Goal: Task Accomplishment & Management: Manage account settings

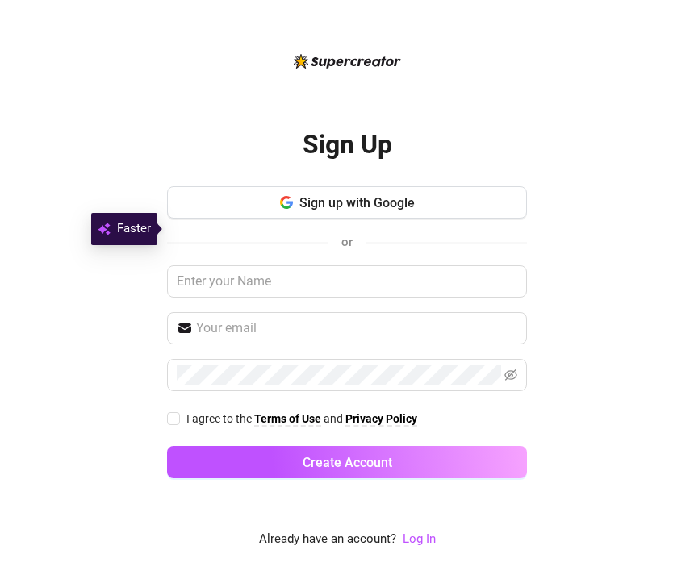
scroll to position [52, 0]
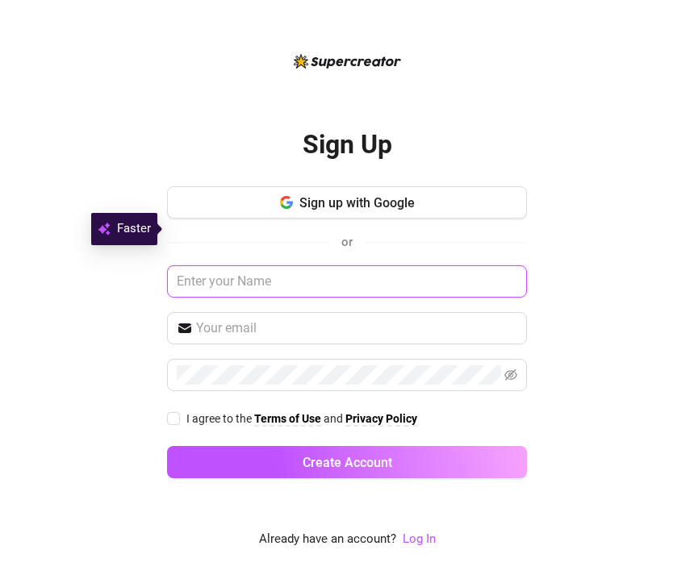
click at [399, 265] on input "text" at bounding box center [347, 281] width 360 height 32
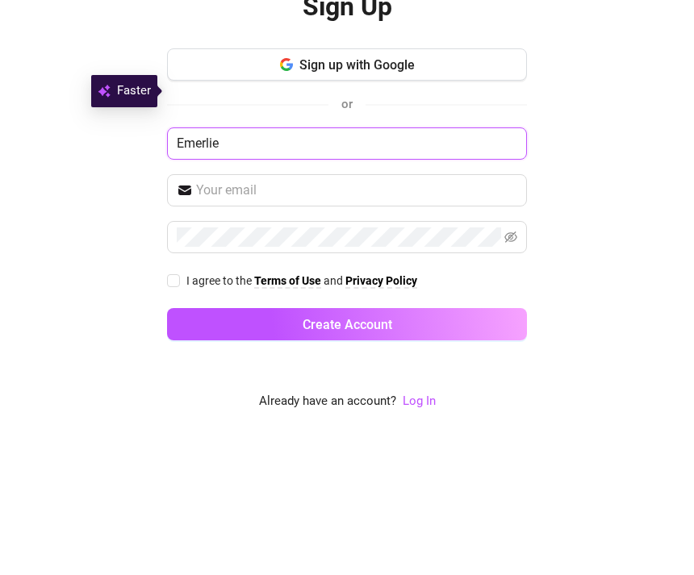
type input "Emerlie"
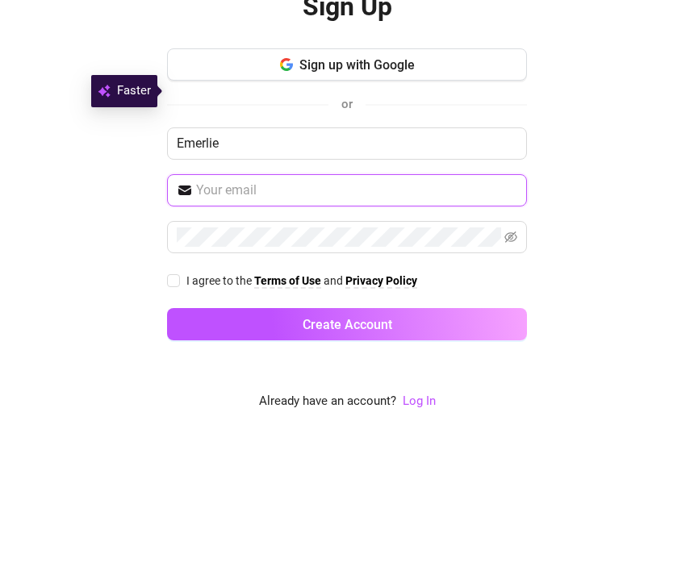
click at [333, 319] on input "text" at bounding box center [356, 328] width 321 height 19
type input "[EMAIL_ADDRESS][DOMAIN_NAME]"
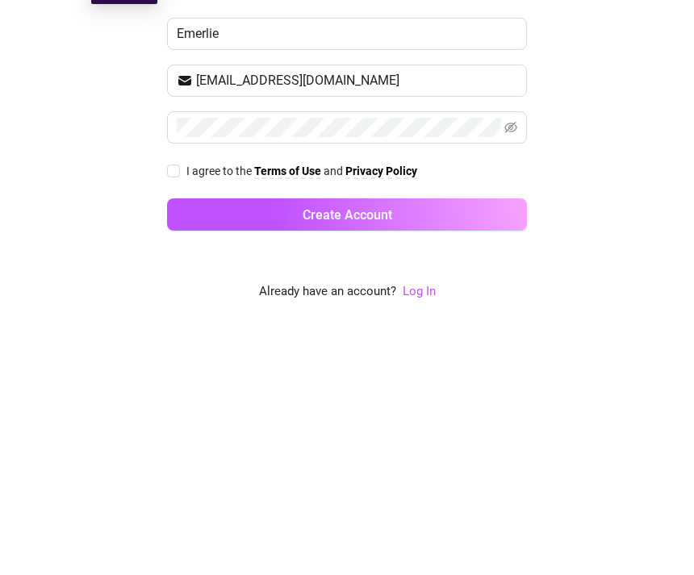
click at [428, 532] on link "Log In" at bounding box center [419, 539] width 33 height 15
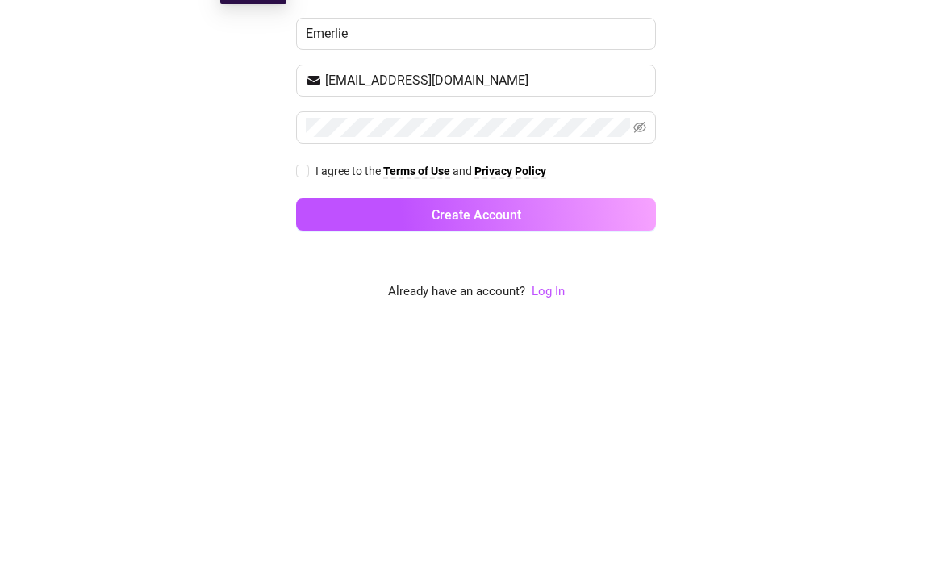
scroll to position [52, 0]
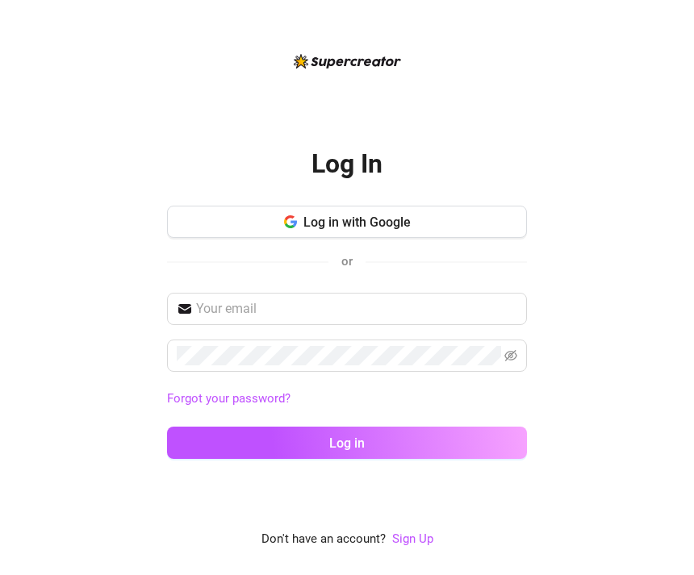
click at [452, 206] on button "Log in with Google" at bounding box center [347, 222] width 360 height 32
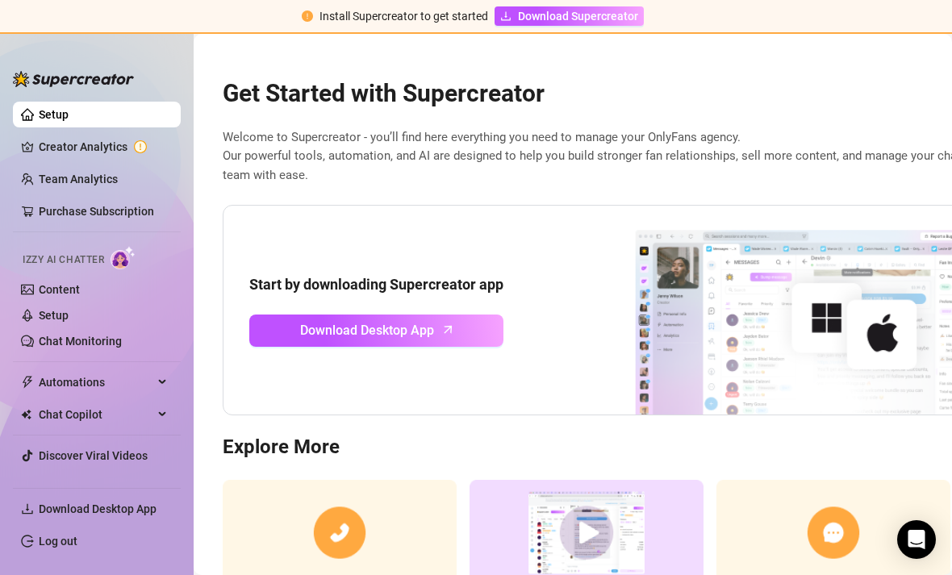
click at [441, 315] on link "Download Desktop App" at bounding box center [376, 331] width 254 height 32
click at [39, 144] on link "Creator Analytics" at bounding box center [103, 147] width 129 height 26
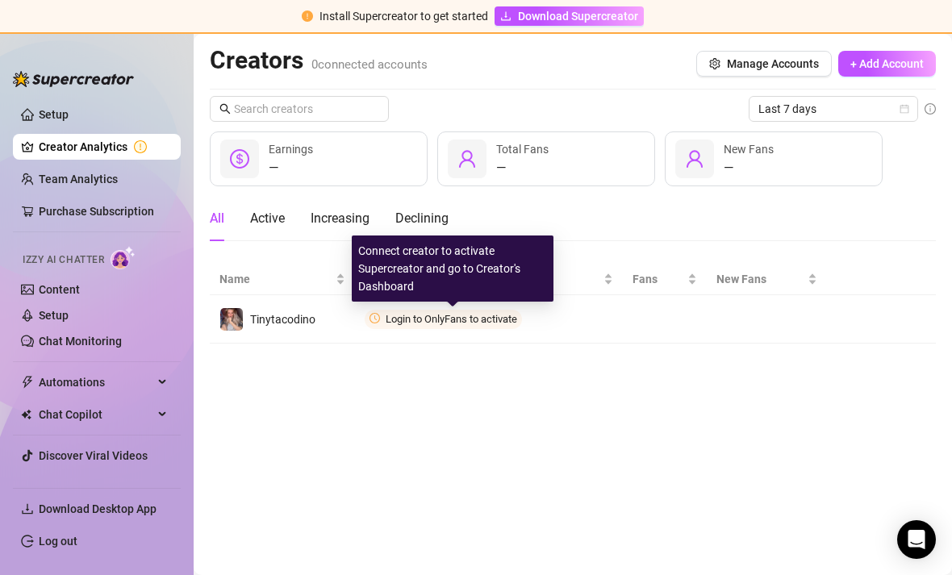
click at [0, 0] on span "Connect" at bounding box center [0, 0] width 0 height 0
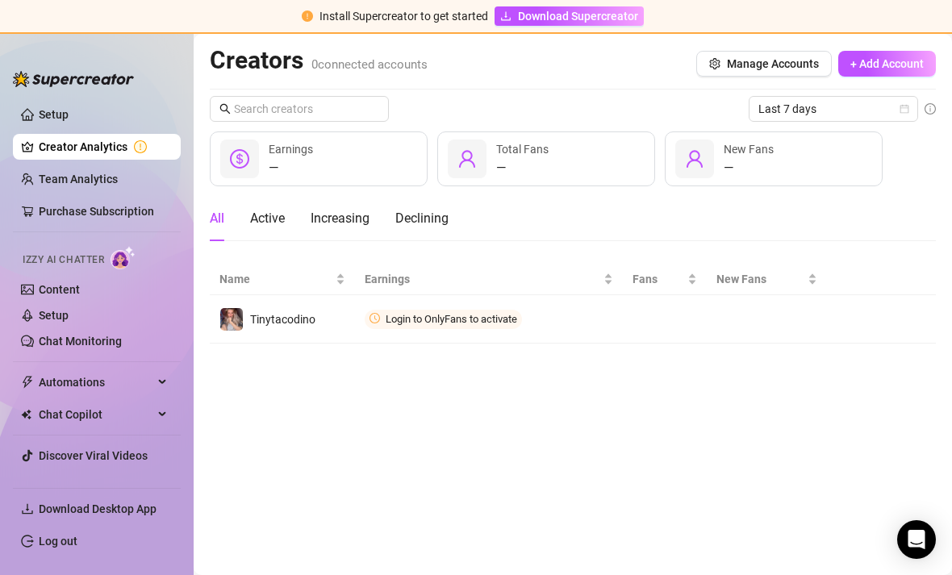
click at [0, 0] on span "Connect" at bounding box center [0, 0] width 0 height 0
click at [452, 313] on span "Login to OnlyFans to activate" at bounding box center [452, 319] width 132 height 12
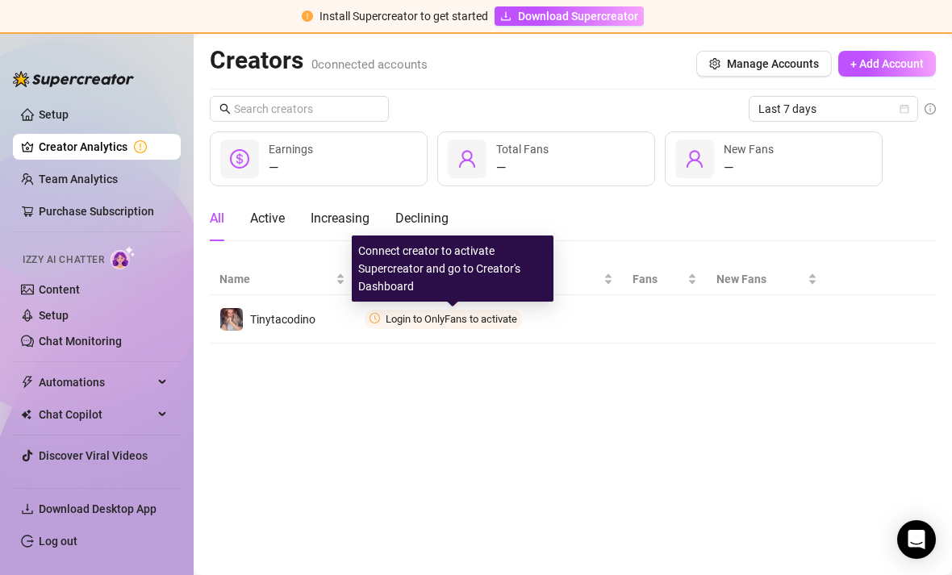
click at [0, 0] on button "Connect" at bounding box center [0, 0] width 0 height 0
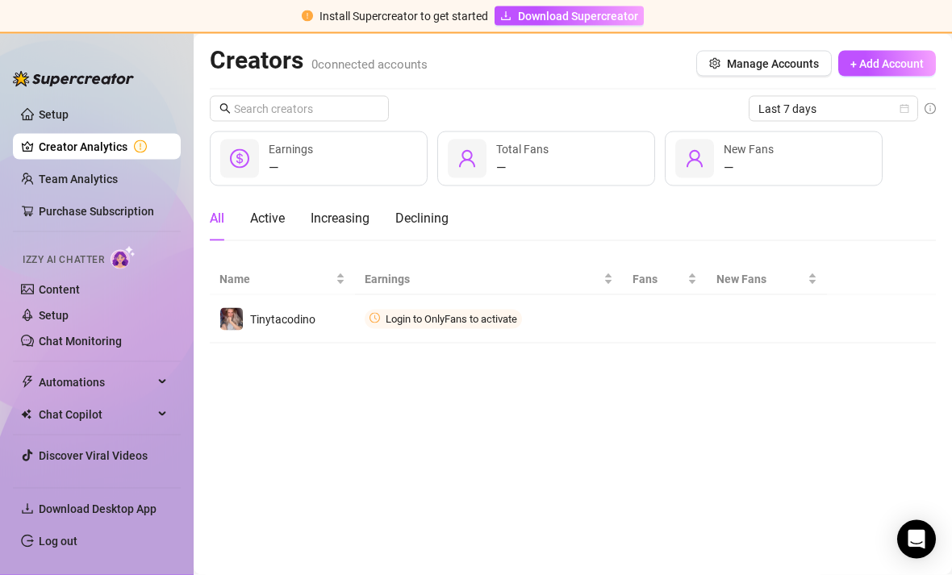
scroll to position [39, 0]
click at [452, 51] on button "+ Add Account" at bounding box center [887, 64] width 98 height 26
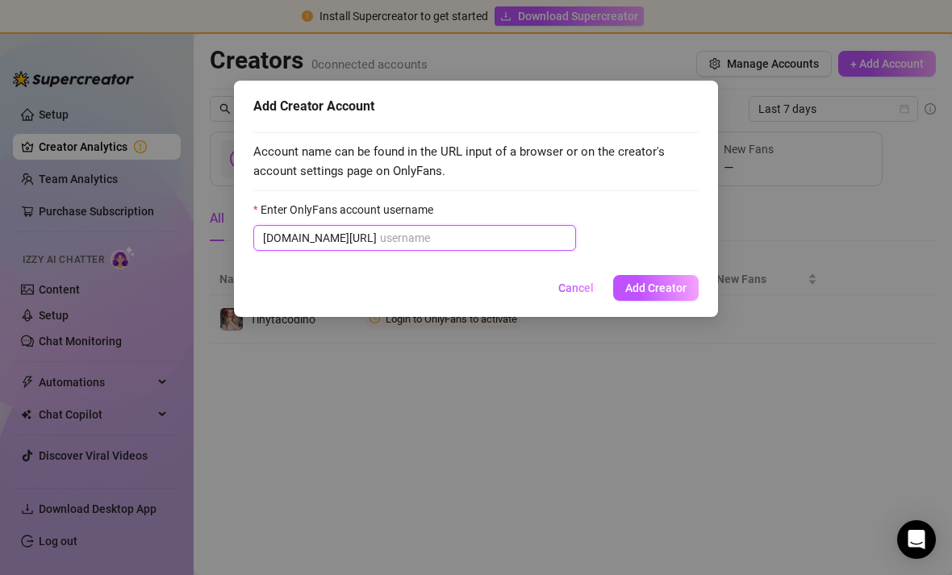
click at [452, 239] on input "Enter OnlyFans account username" at bounding box center [473, 238] width 186 height 18
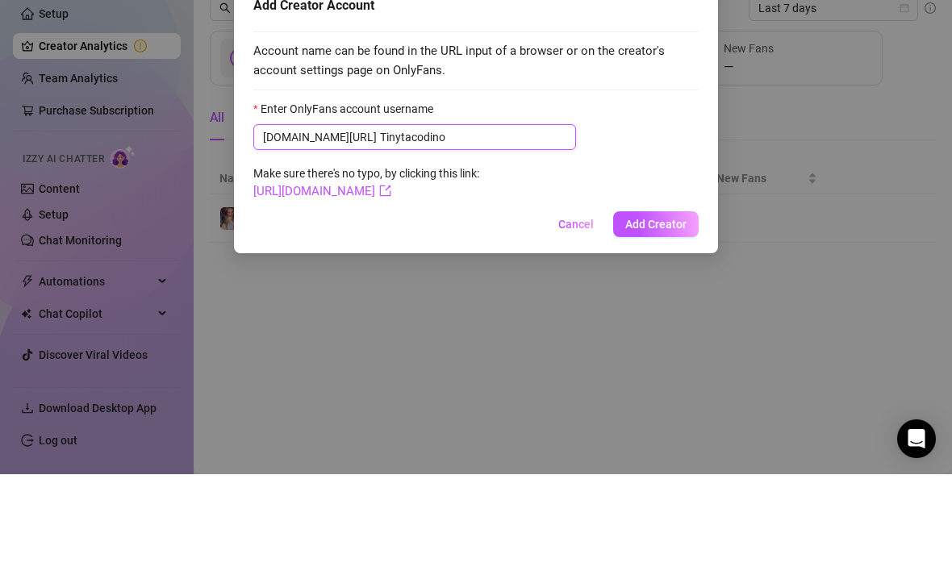
type input "Tinytacodino"
click at [452, 319] on span "Add Creator" at bounding box center [655, 325] width 61 height 13
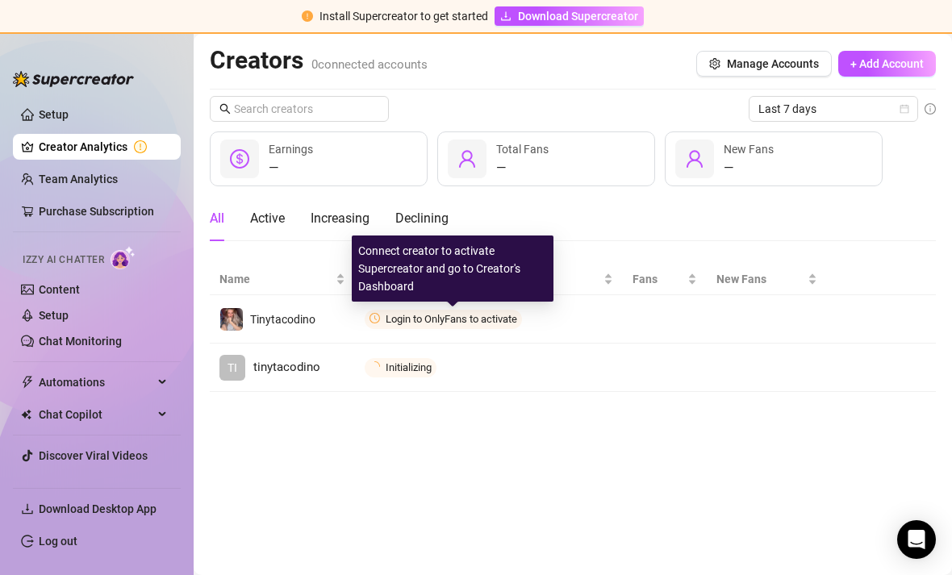
click at [0, 0] on icon "more" at bounding box center [0, 0] width 0 height 0
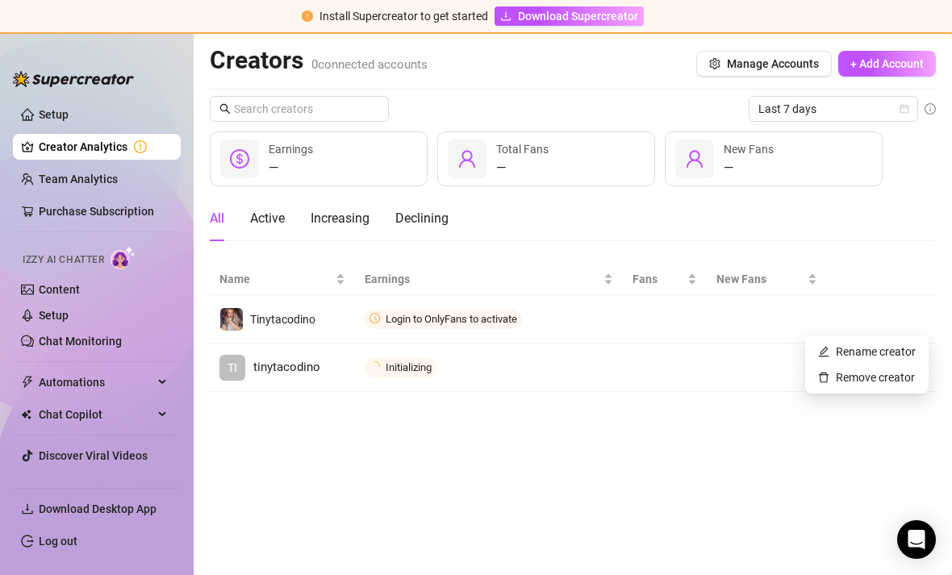
click at [0, 0] on span "Connect" at bounding box center [0, 0] width 0 height 0
click at [452, 57] on span "+ Add Account" at bounding box center [886, 63] width 73 height 13
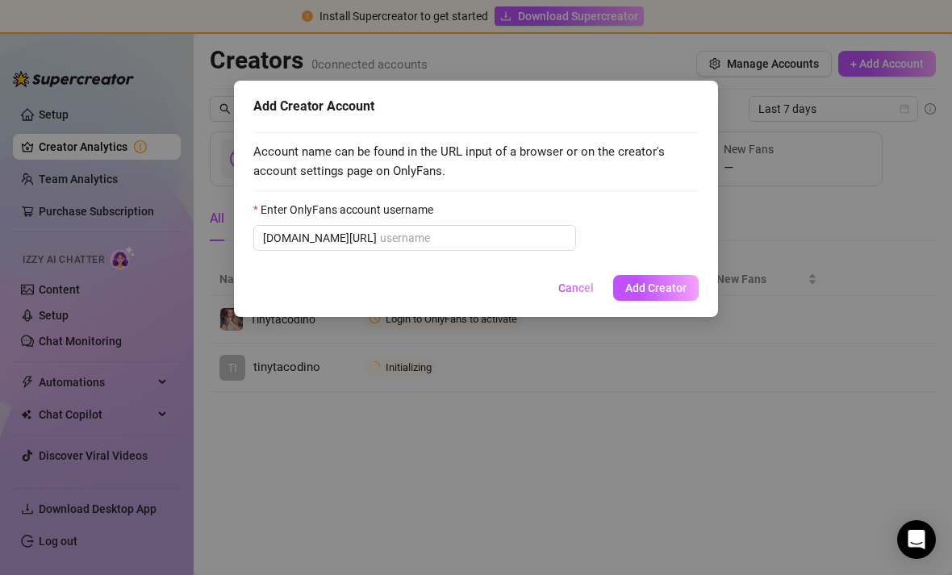
click at [329, 249] on span "[DOMAIN_NAME][URL]" at bounding box center [414, 238] width 323 height 26
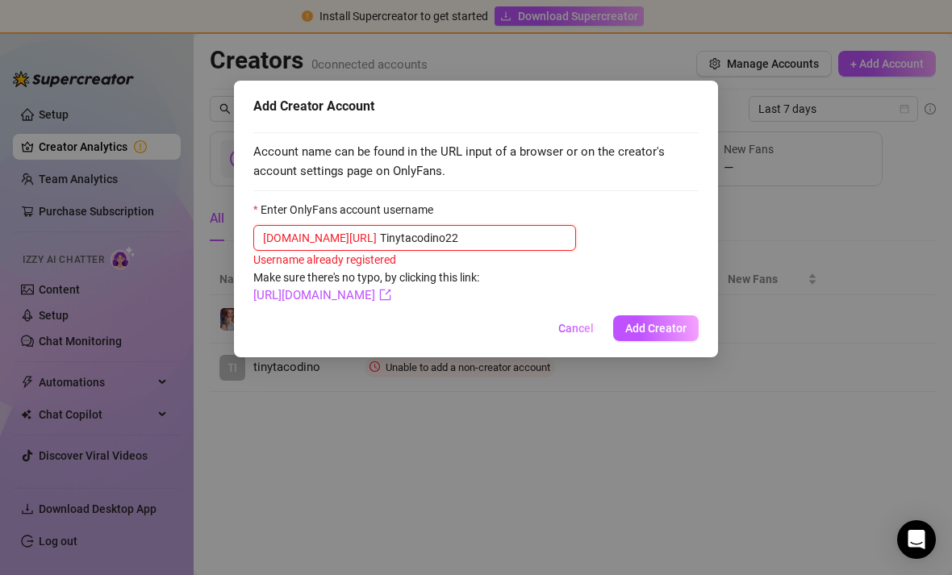
click at [432, 243] on input "Tinytacodino22" at bounding box center [473, 238] width 186 height 18
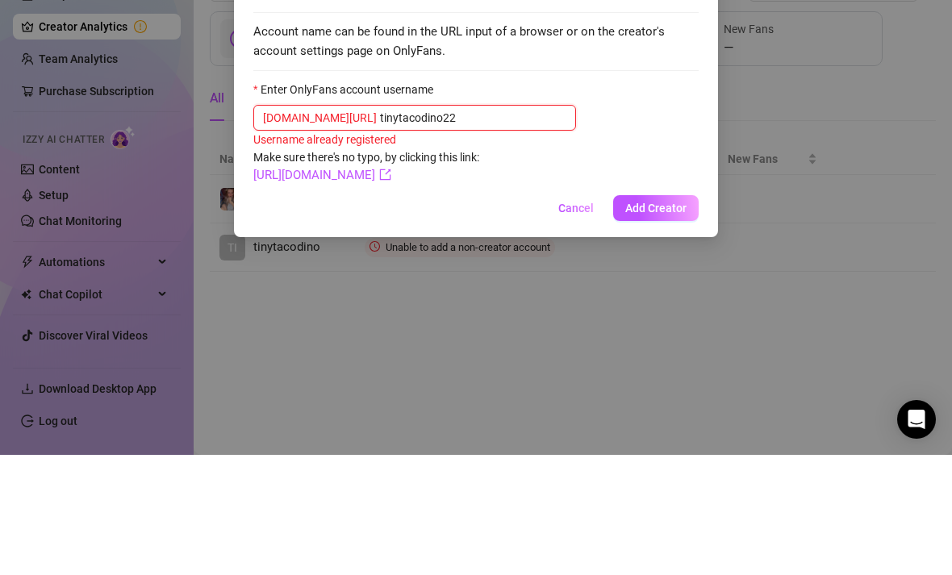
type input "tinytacodino22"
click at [452, 322] on span "Add Creator" at bounding box center [655, 328] width 61 height 13
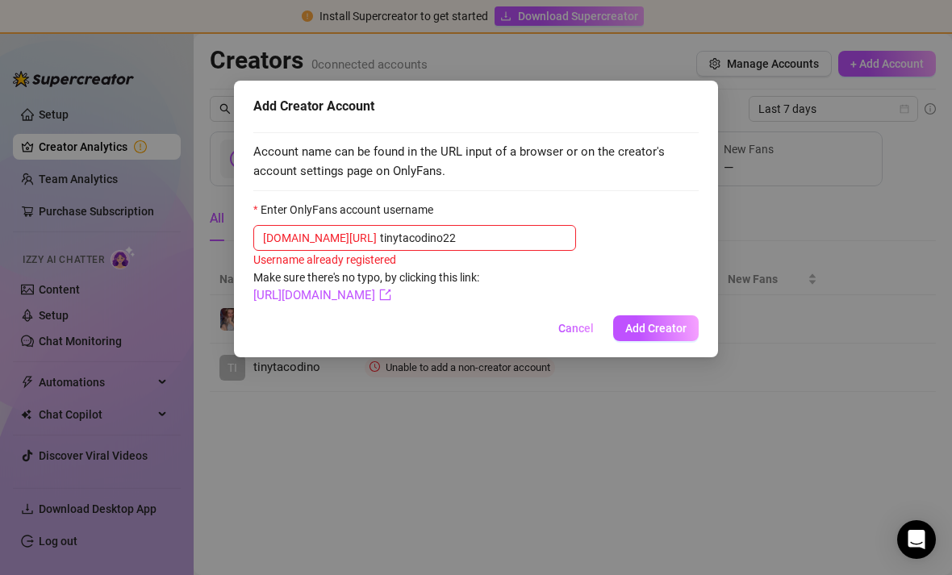
click at [452, 332] on span "Cancel" at bounding box center [576, 328] width 36 height 13
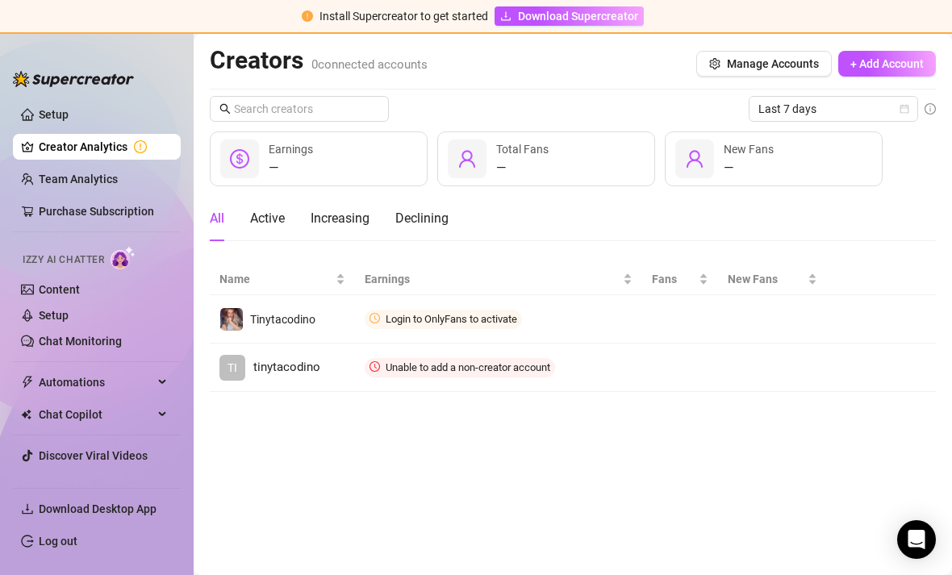
scroll to position [0, 0]
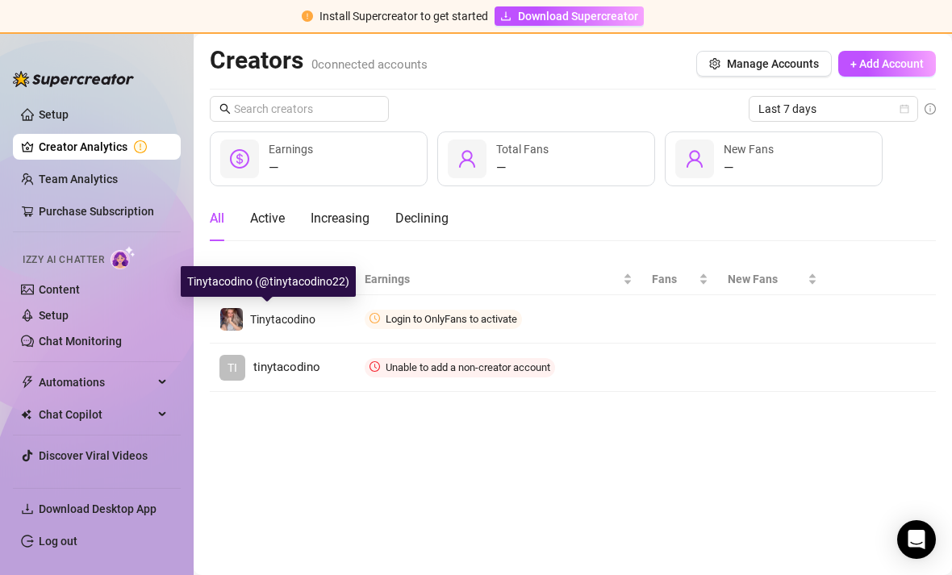
click at [0, 0] on button "button" at bounding box center [0, 0] width 0 height 0
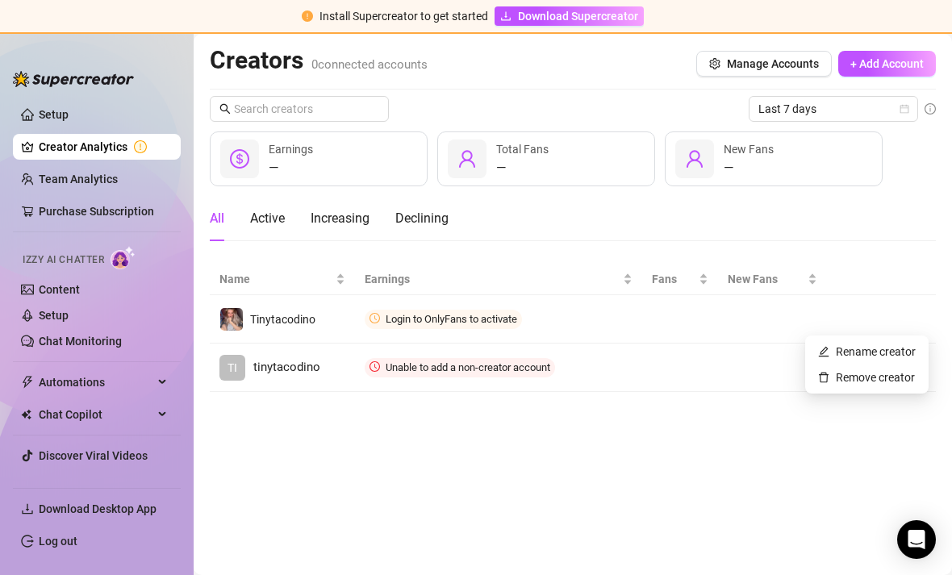
click at [452, 378] on link "Remove creator" at bounding box center [866, 377] width 97 height 13
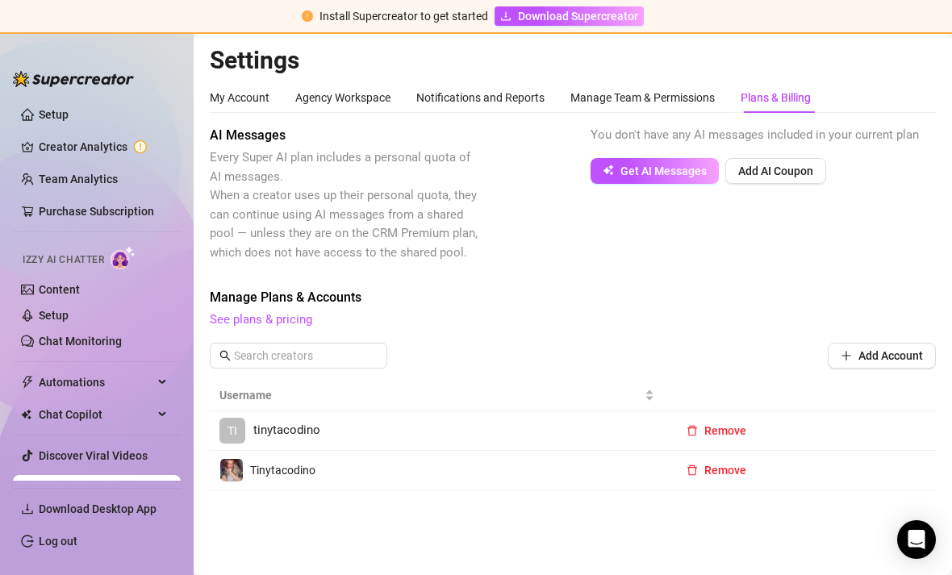
click at [452, 470] on span "Remove" at bounding box center [725, 470] width 42 height 13
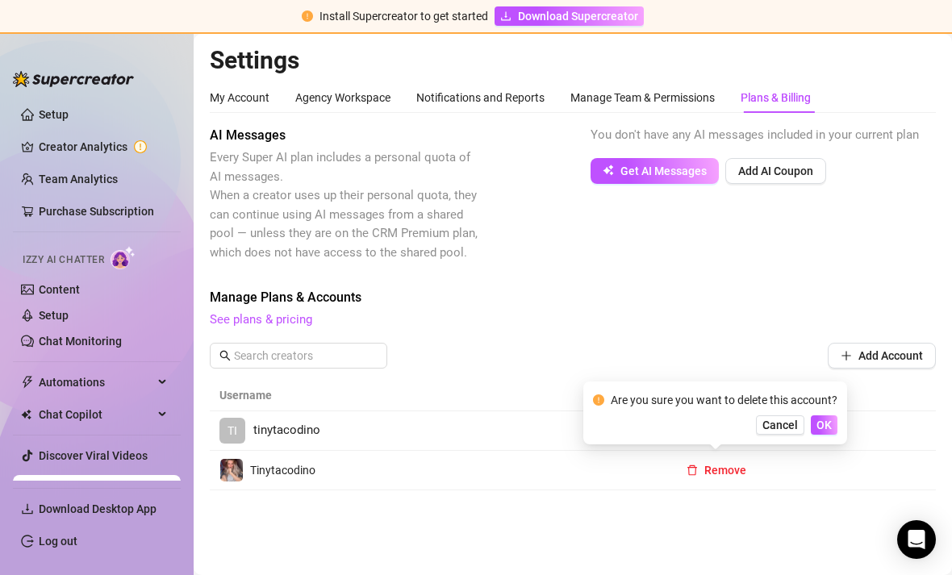
click at [452, 428] on button "OK" at bounding box center [824, 425] width 27 height 19
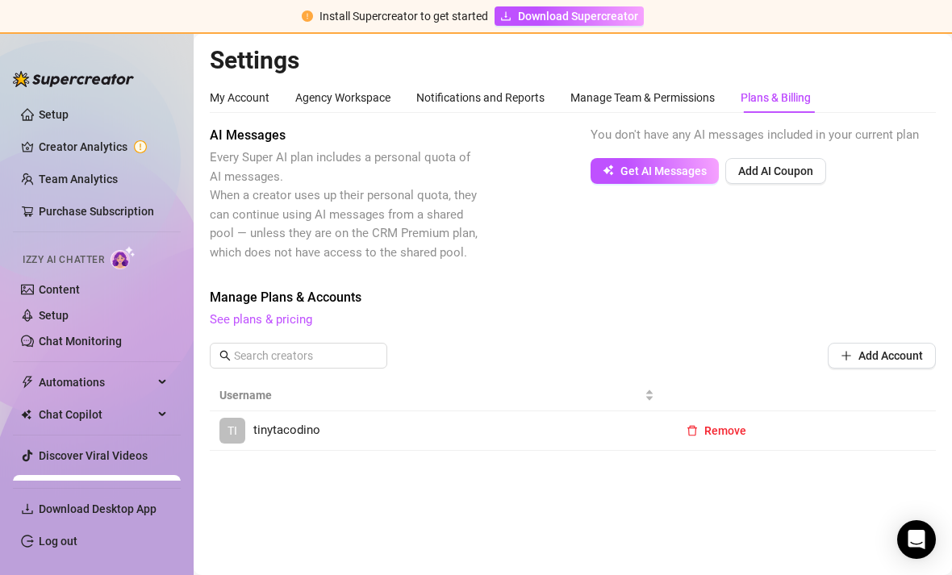
click at [452, 432] on span "Remove" at bounding box center [725, 430] width 42 height 13
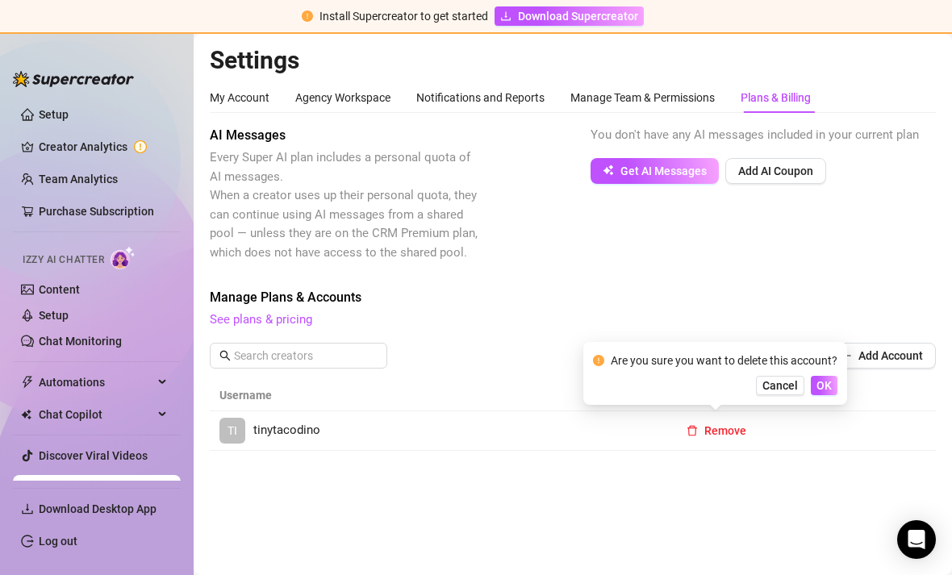
click at [452, 389] on span "OK" at bounding box center [824, 385] width 15 height 13
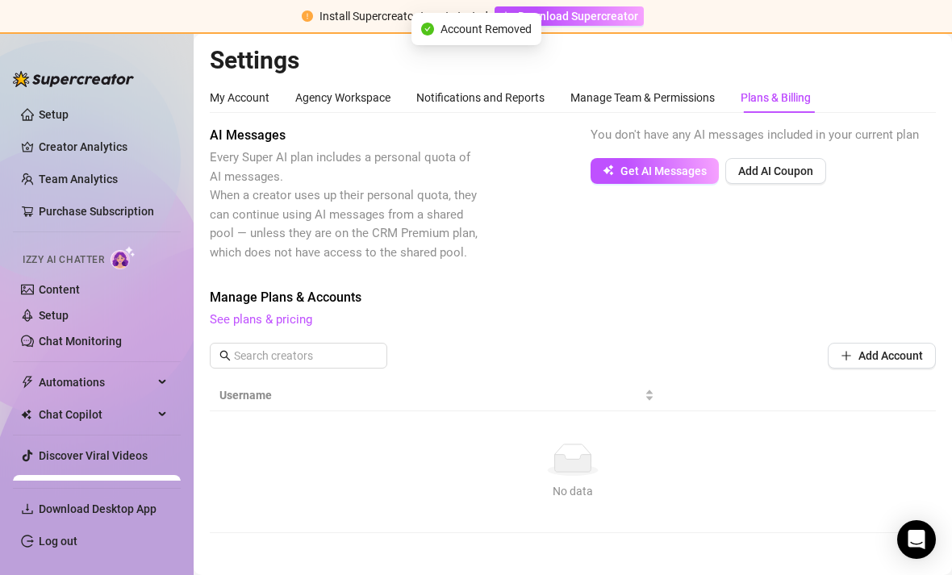
click at [452, 349] on span "Add Account" at bounding box center [890, 355] width 65 height 13
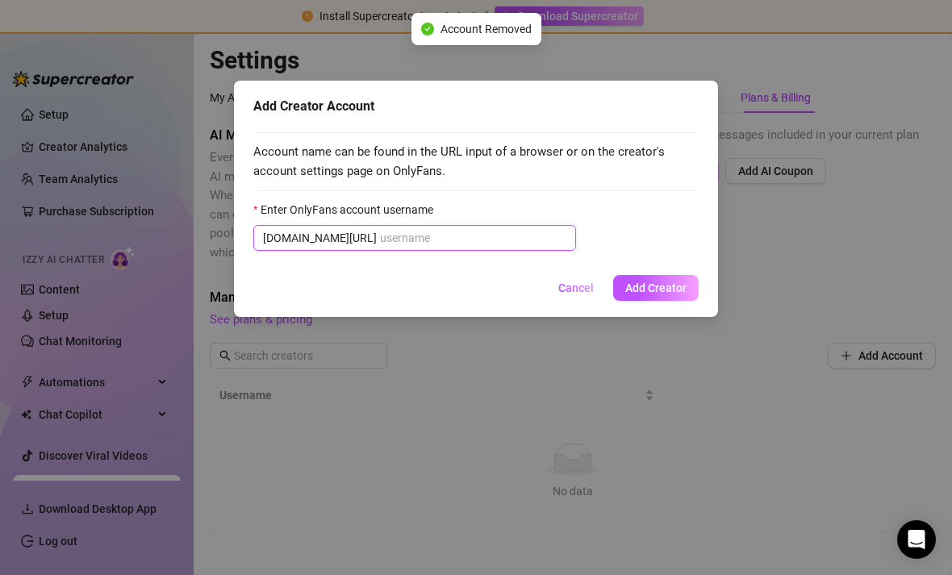
click at [380, 233] on input "Enter OnlyFans account username" at bounding box center [473, 238] width 186 height 18
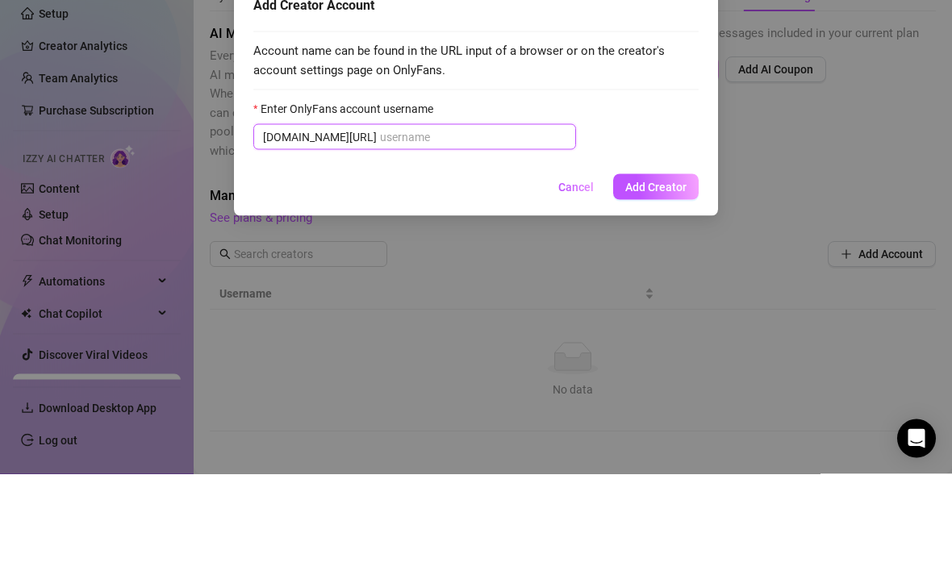
click at [452, 229] on input "Enter OnlyFans account username" at bounding box center [473, 238] width 186 height 18
paste input "tinytacodino22"
type input "tinytacodino22"
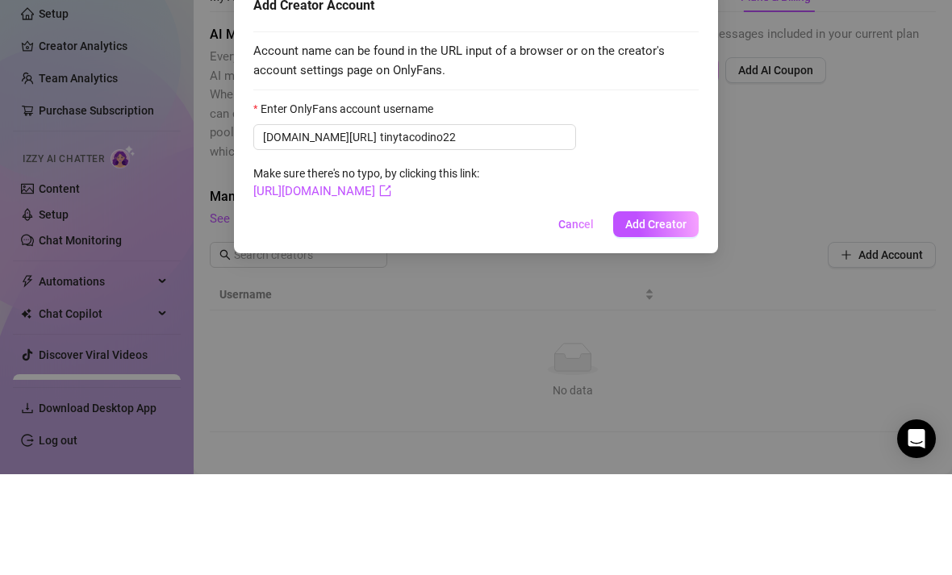
click at [452, 319] on span "Add Creator" at bounding box center [655, 325] width 61 height 13
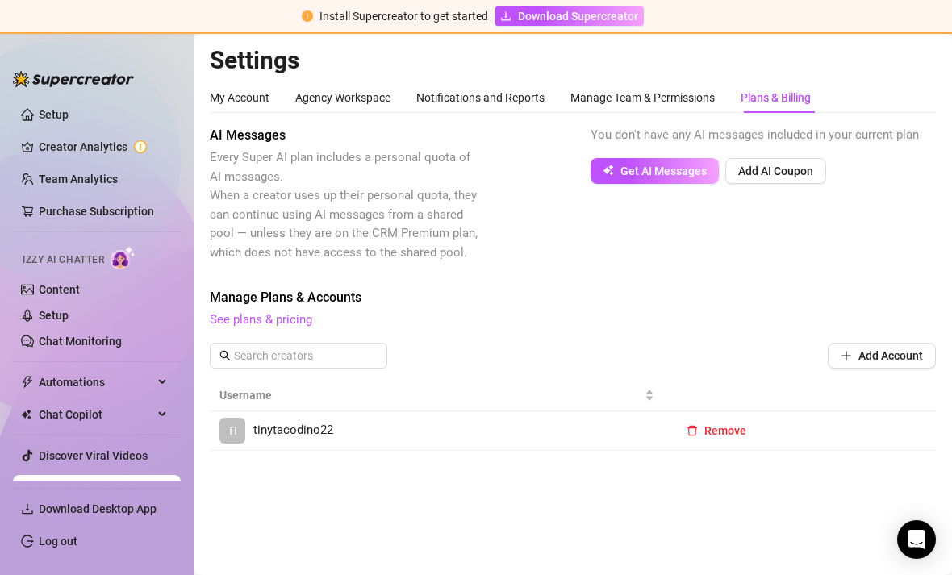
click at [234, 422] on span "TI" at bounding box center [233, 431] width 10 height 18
click at [58, 148] on link "Creator Analytics" at bounding box center [103, 147] width 129 height 26
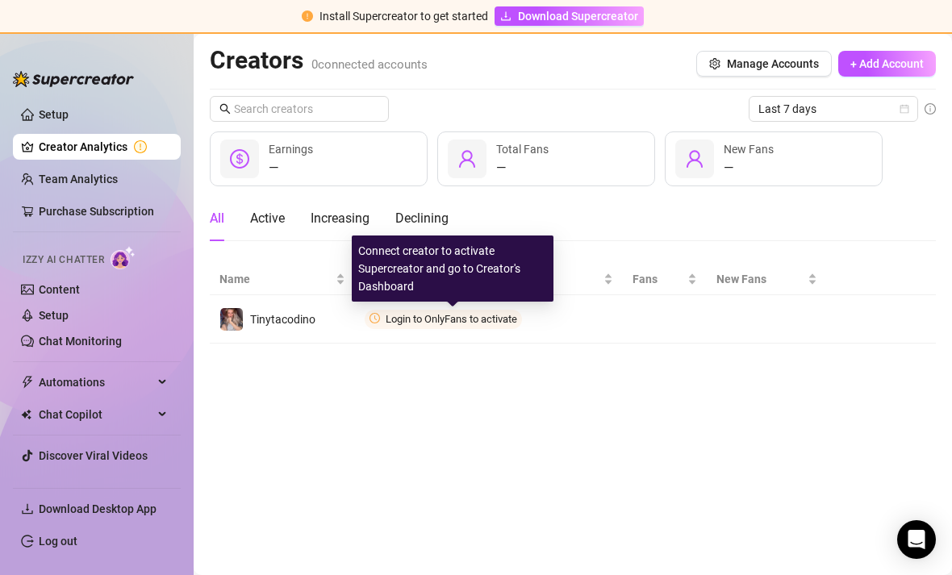
click at [0, 0] on span "Connect" at bounding box center [0, 0] width 0 height 0
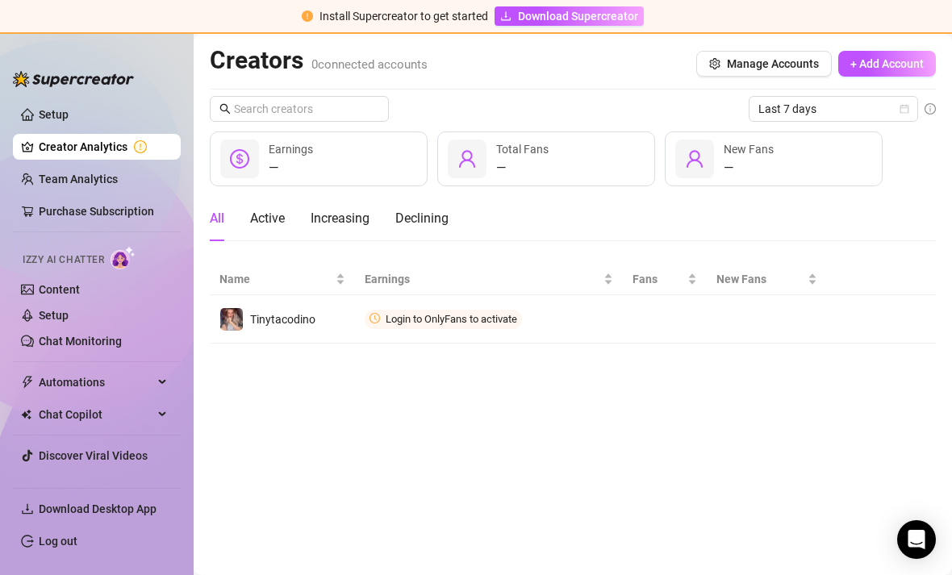
click at [452, 51] on button "Manage Accounts" at bounding box center [764, 64] width 136 height 26
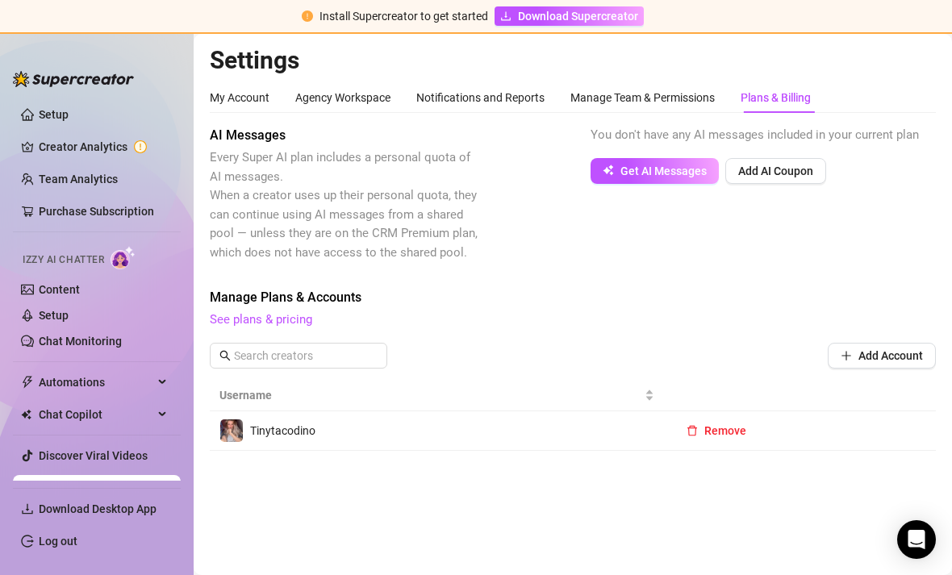
click at [304, 312] on link "See plans & pricing" at bounding box center [261, 319] width 102 height 15
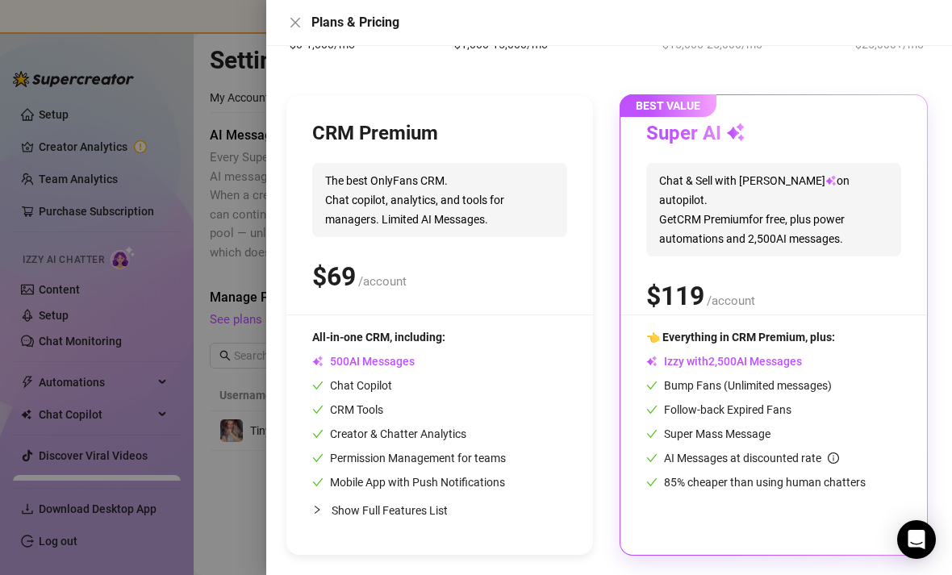
scroll to position [141, 0]
click at [452, 518] on span "Show Full Features List" at bounding box center [443, 511] width 223 height 18
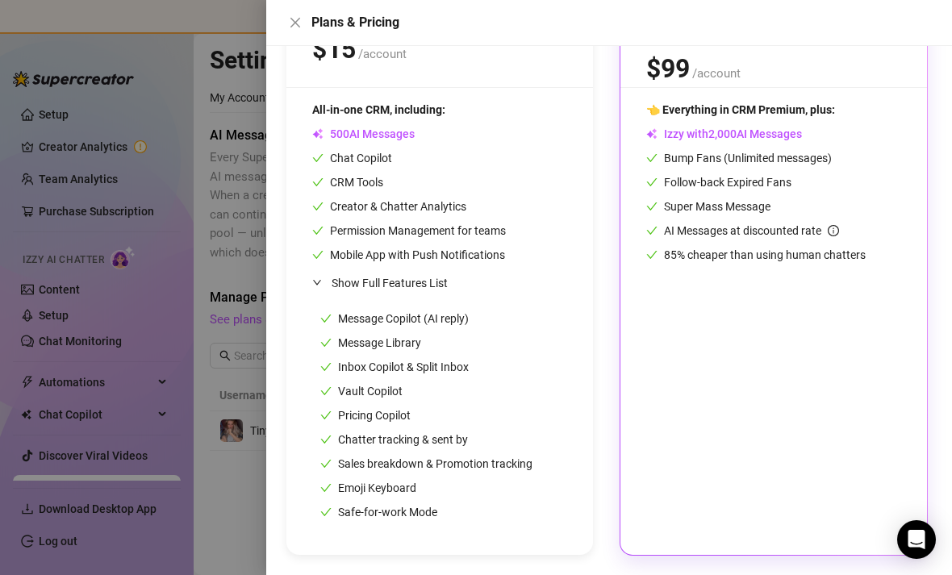
scroll to position [369, 0]
click at [452, 361] on div "Message Copilot (AI reply) Message Library Inbox Copilot & Split Inbox Vault Co…" at bounding box center [439, 416] width 255 height 228
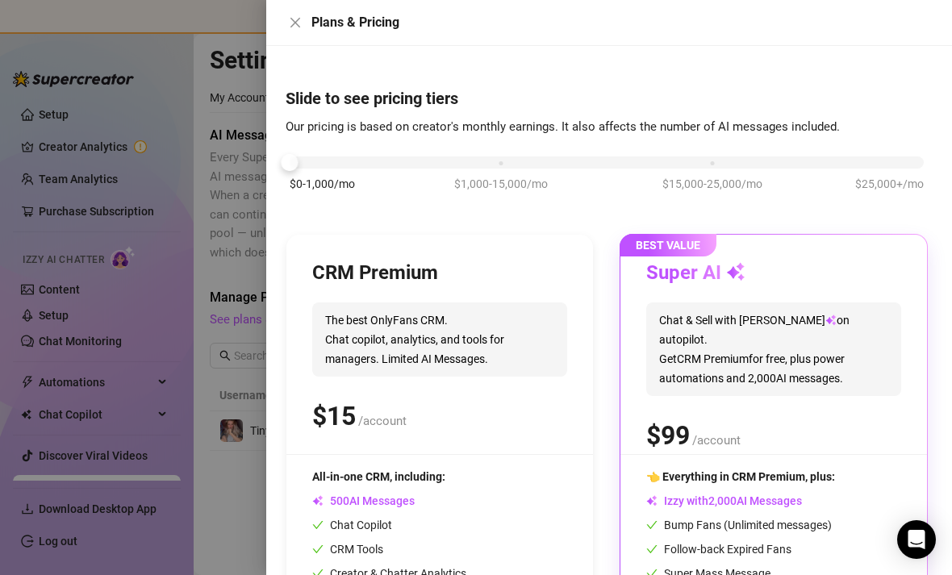
scroll to position [0, 0]
click at [289, 28] on icon "close" at bounding box center [295, 22] width 13 height 13
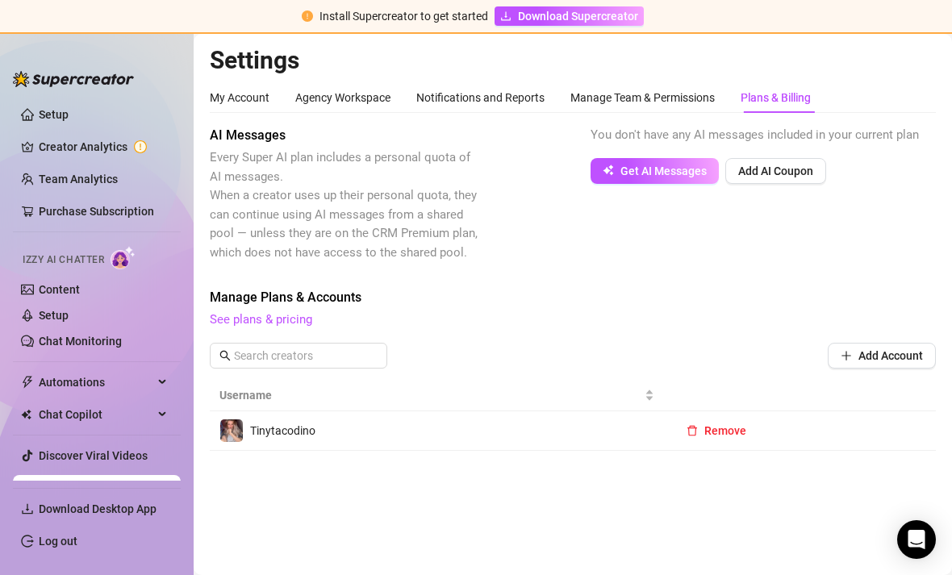
click at [41, 322] on link "Setup" at bounding box center [54, 315] width 30 height 13
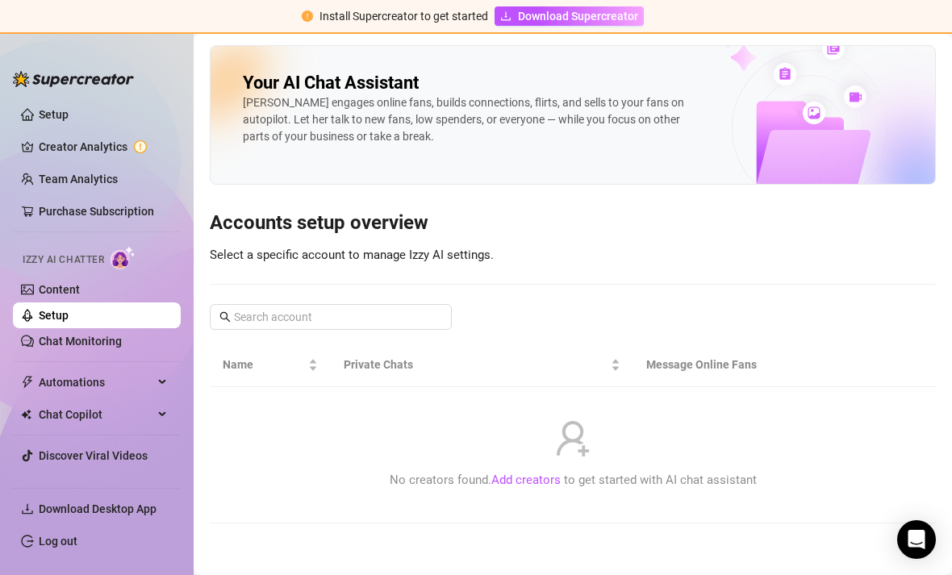
click at [452, 447] on div "No creators found. Add creators to get started with AI chat assistant" at bounding box center [573, 455] width 700 height 110
click at [452, 473] on link "Add creators" at bounding box center [525, 480] width 69 height 15
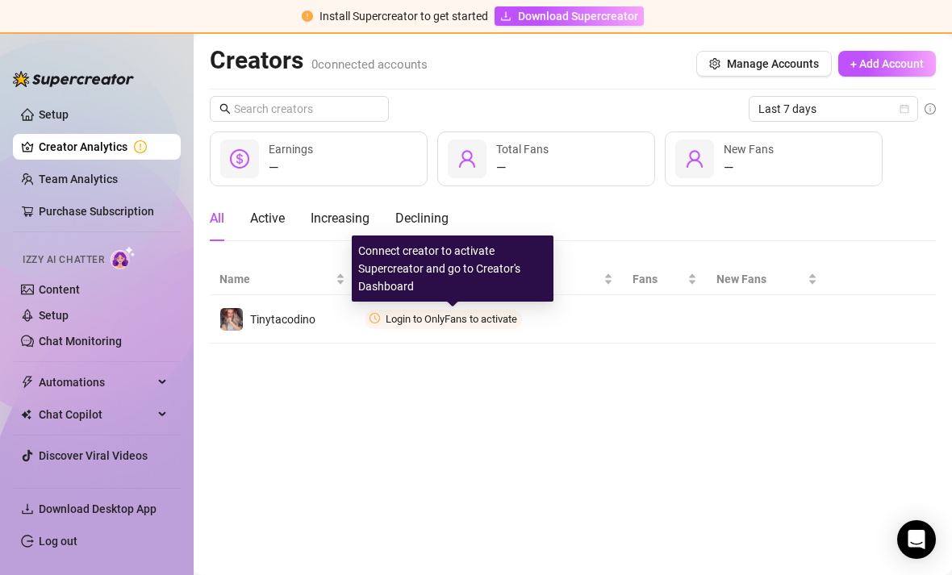
click at [416, 295] on td "Login to OnlyFans to activate" at bounding box center [489, 319] width 268 height 48
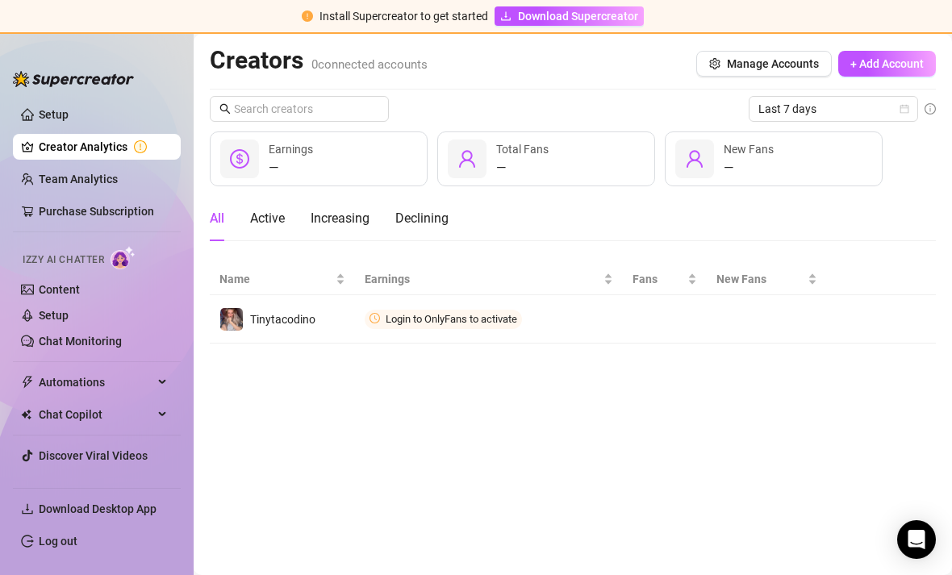
click at [428, 295] on td "Login to OnlyFans to activate" at bounding box center [489, 319] width 268 height 48
click at [39, 115] on link "Setup" at bounding box center [54, 114] width 30 height 13
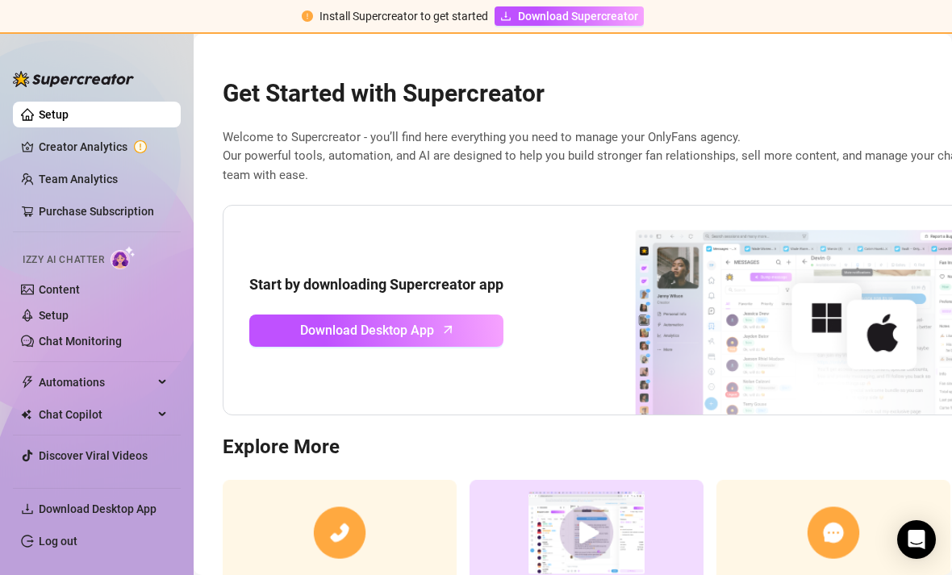
click at [39, 290] on link "Content" at bounding box center [59, 289] width 41 height 13
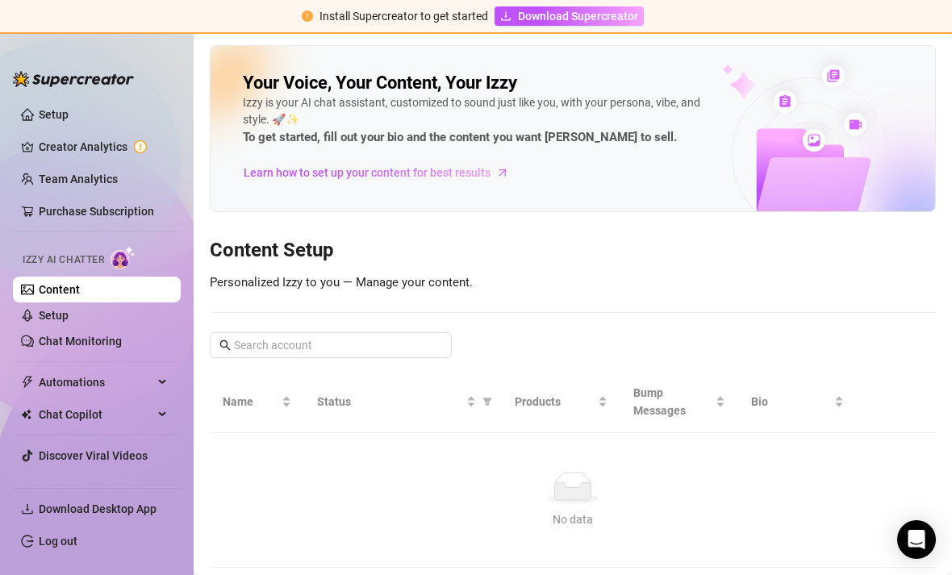
click at [39, 321] on link "Setup" at bounding box center [54, 315] width 30 height 13
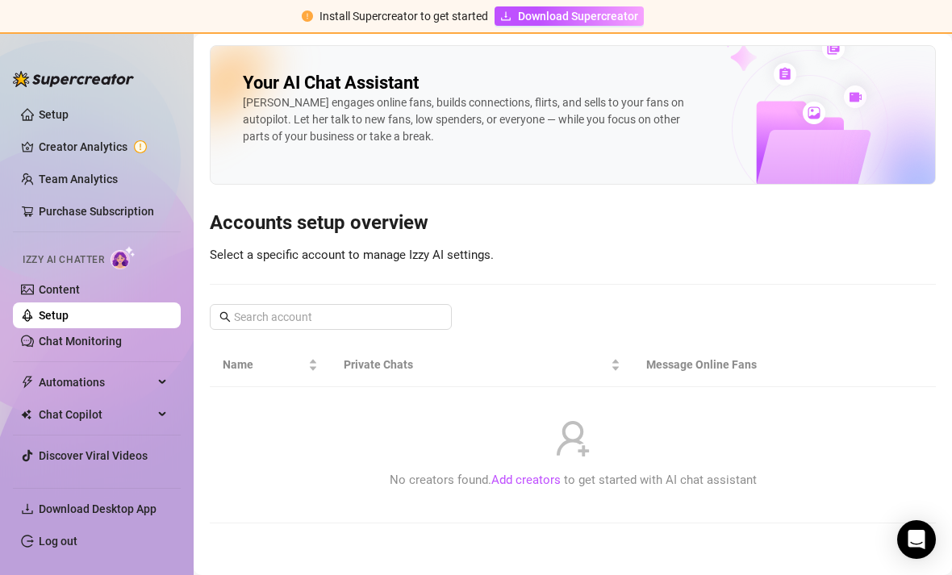
click at [39, 117] on link "Setup" at bounding box center [54, 114] width 30 height 13
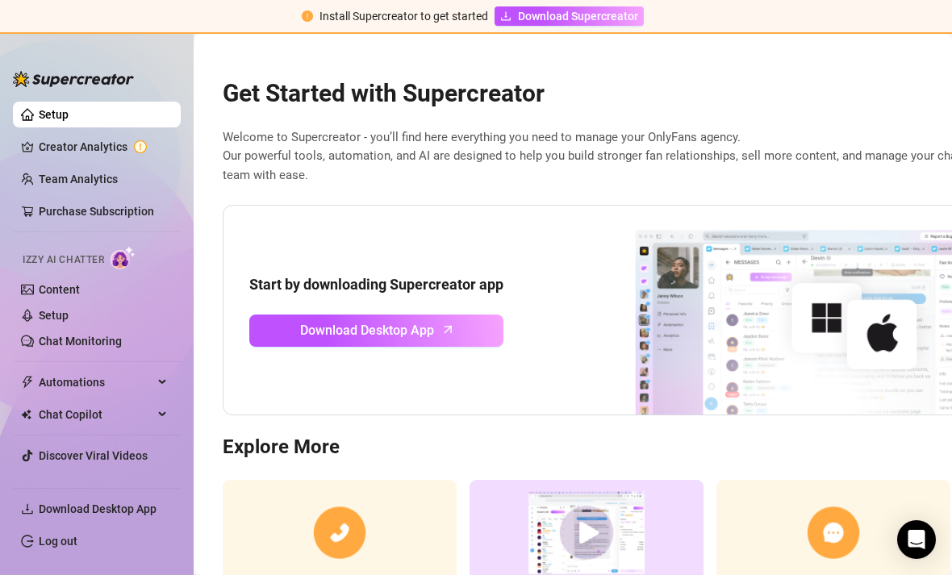
click at [39, 317] on link "Setup" at bounding box center [54, 315] width 30 height 13
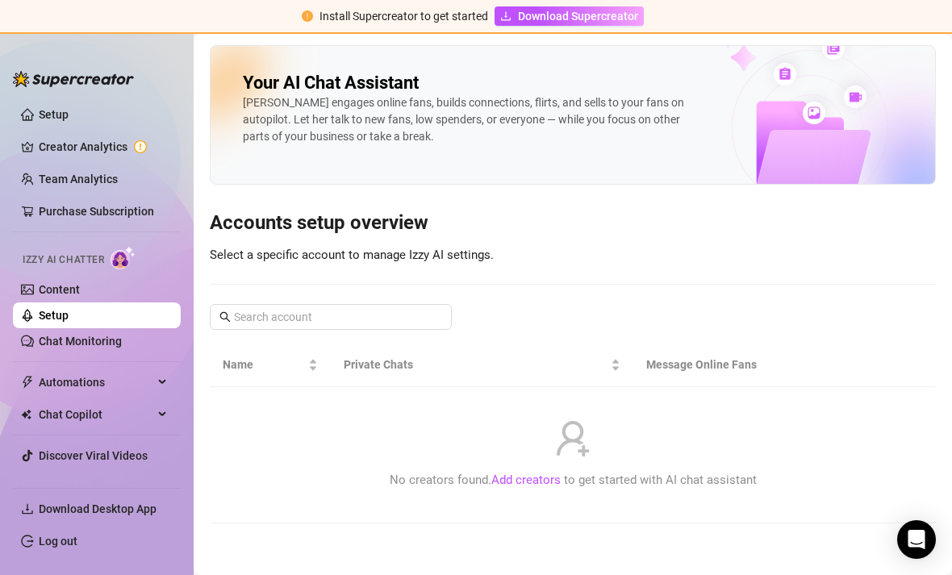
click at [452, 473] on link "Add creators" at bounding box center [525, 480] width 69 height 15
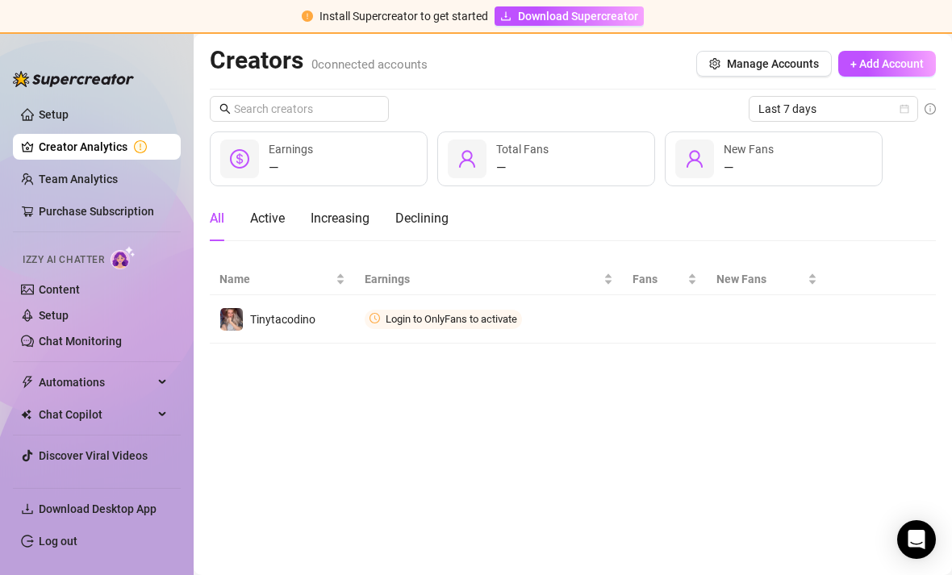
scroll to position [19, 0]
click at [452, 362] on main "Creators 0 connected accounts Manage Accounts + Add Account Last 7 days — Earni…" at bounding box center [573, 304] width 758 height 541
click at [452, 525] on div "Open Intercom Messenger" at bounding box center [916, 539] width 39 height 39
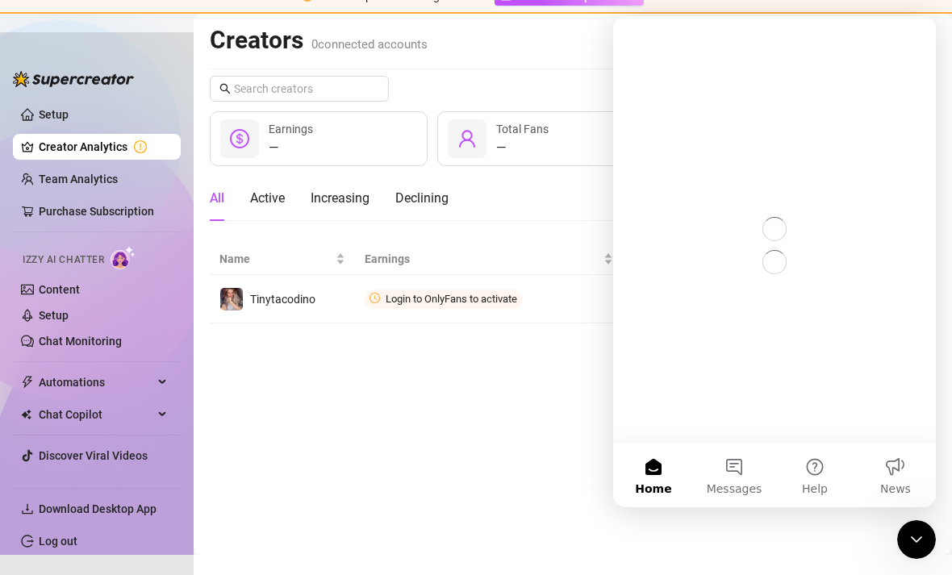
scroll to position [0, 0]
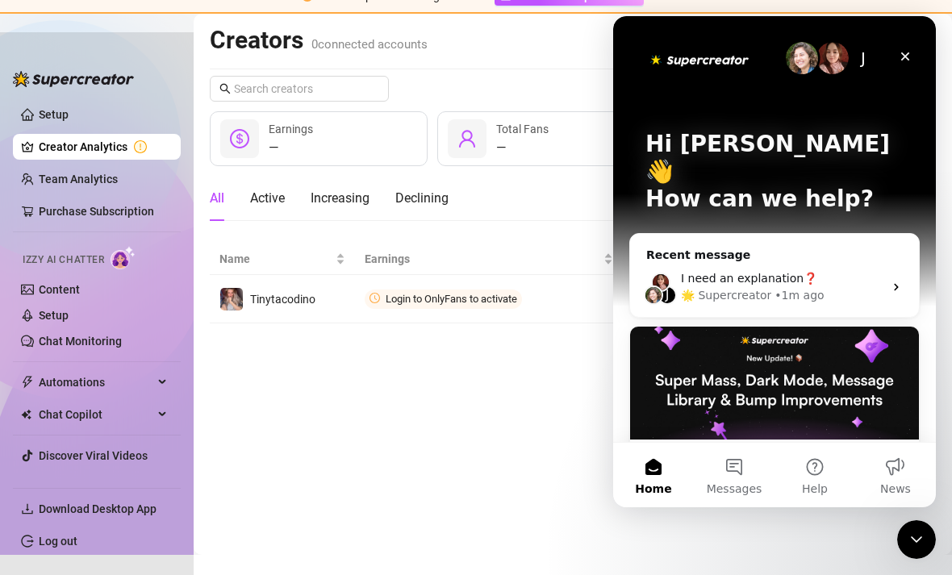
click at [452, 270] on div "I need an explanation❓" at bounding box center [782, 278] width 203 height 17
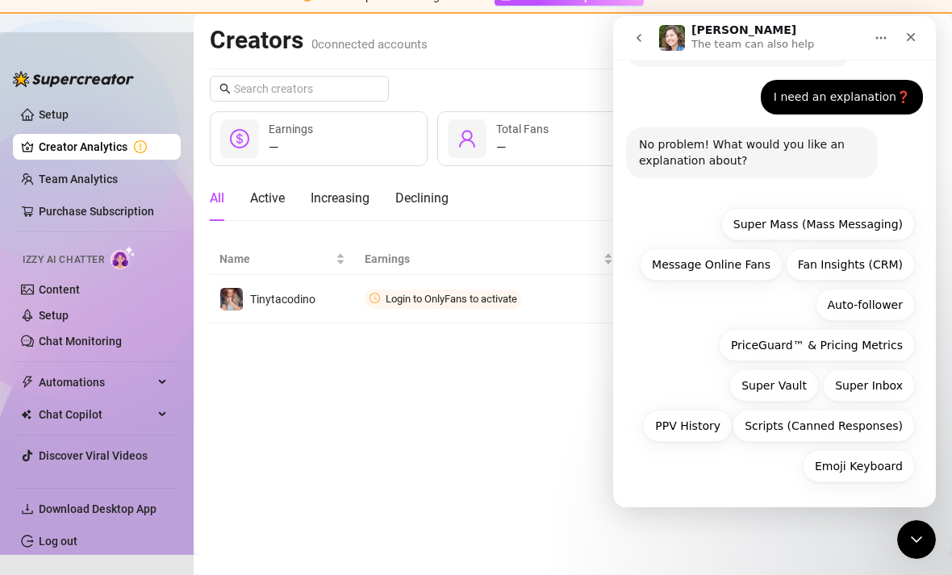
scroll to position [77, 0]
click at [452, 303] on button "Auto-follower" at bounding box center [865, 305] width 99 height 32
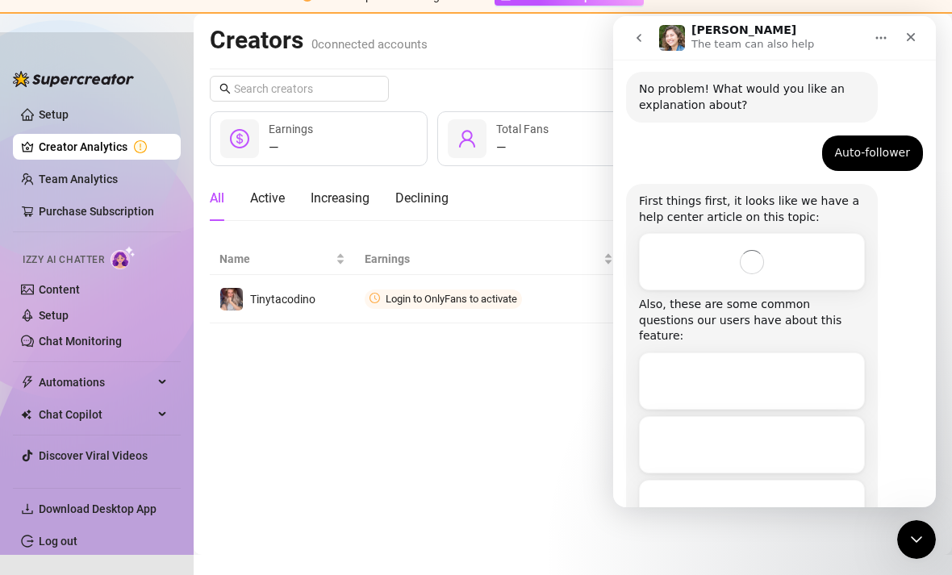
scroll to position [370, 0]
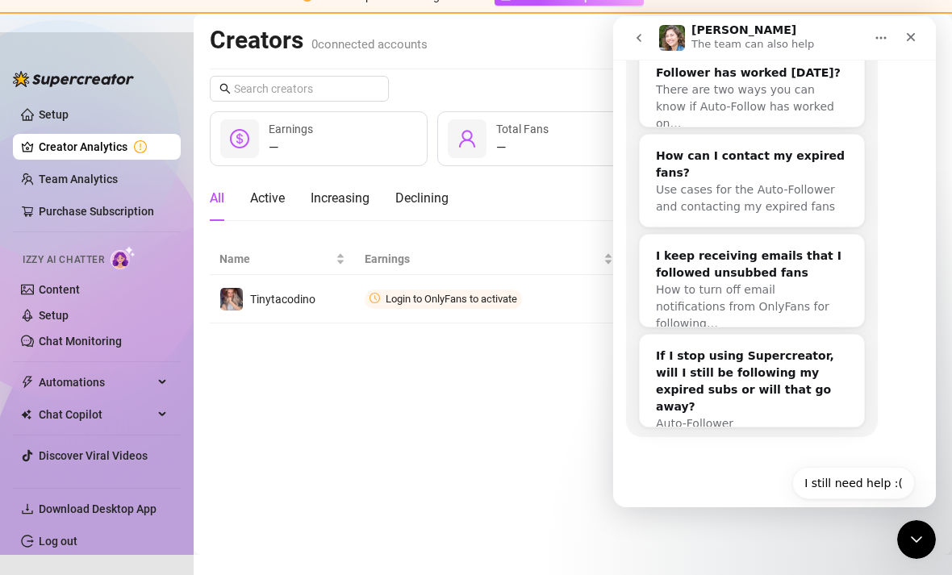
click at [452, 467] on button "I still need help :(" at bounding box center [853, 483] width 123 height 32
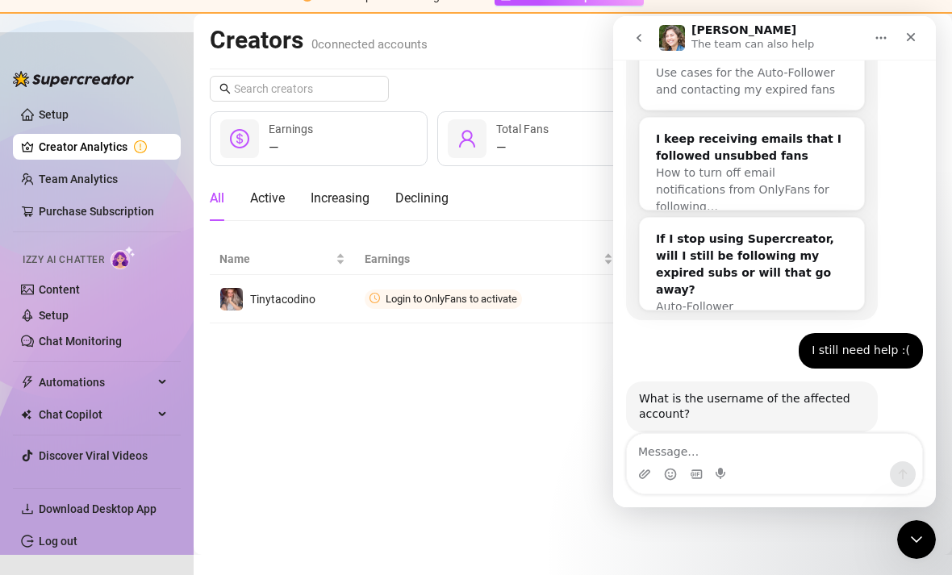
scroll to position [682, 0]
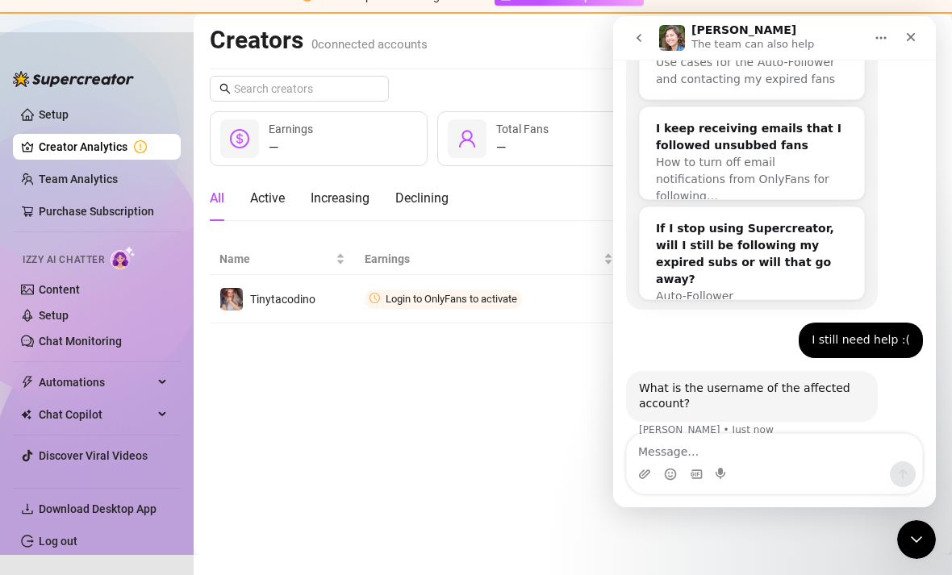
click at [452, 458] on textarea "Message…" at bounding box center [774, 447] width 295 height 27
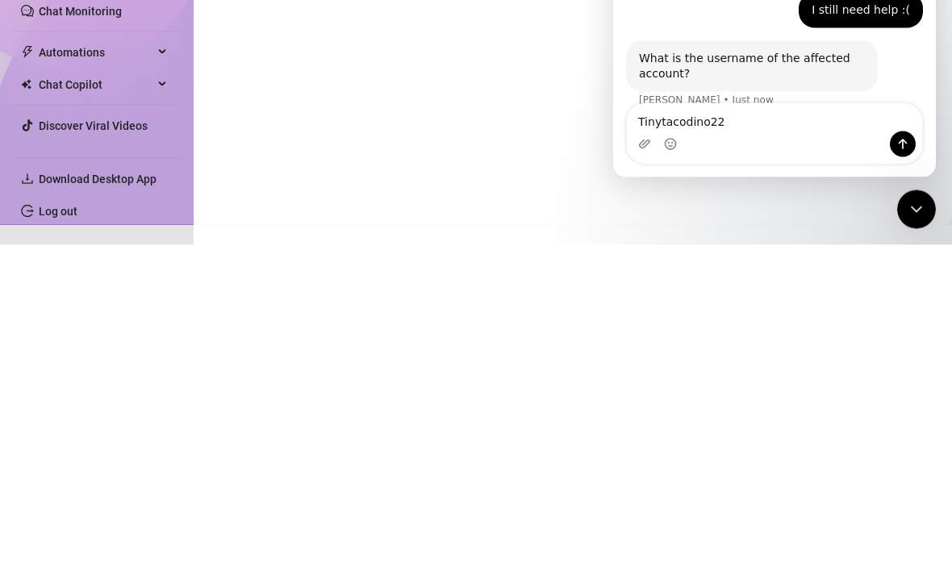
type textarea "Tinytacodino22"
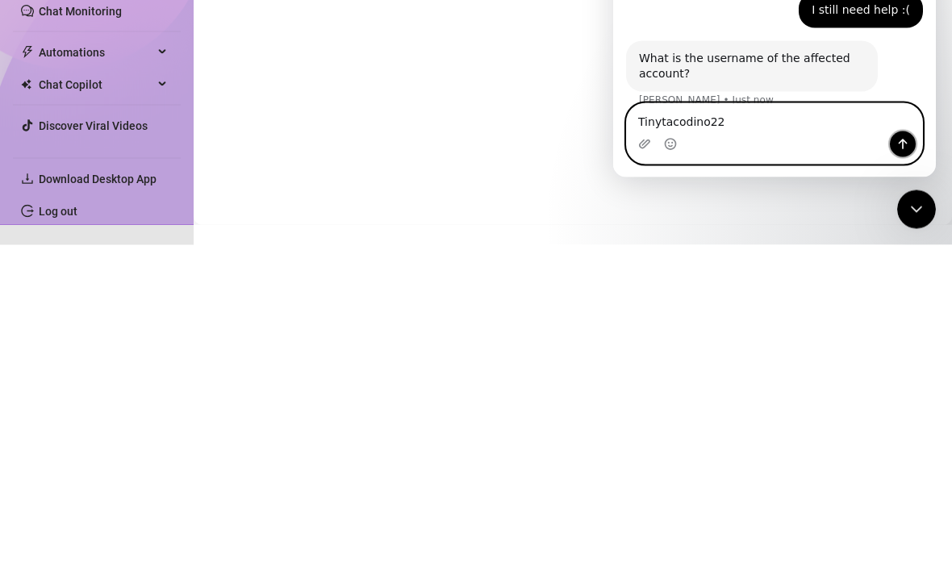
click at [452, 150] on icon "Send a message…" at bounding box center [902, 144] width 13 height 13
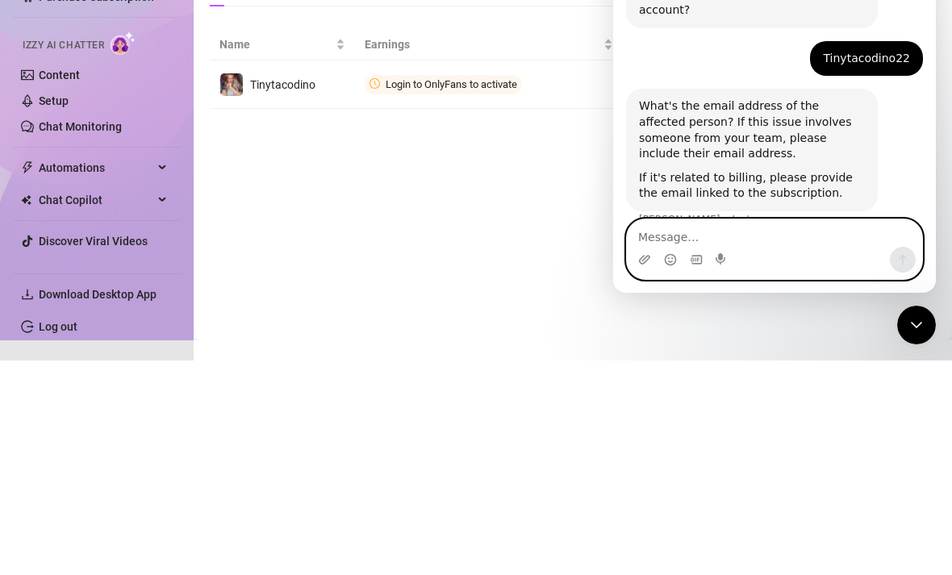
scroll to position [862, 0]
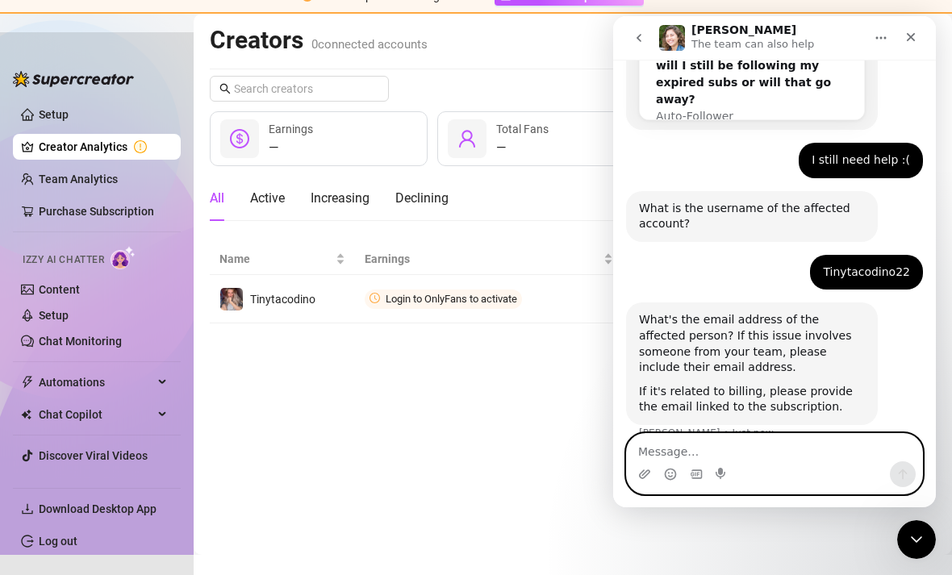
click at [452, 451] on textarea "Message…" at bounding box center [774, 447] width 295 height 27
type textarea "[EMAIL_ADDRESS][DOMAIN_NAME]"
click at [452, 468] on icon "Send a message…" at bounding box center [902, 474] width 13 height 13
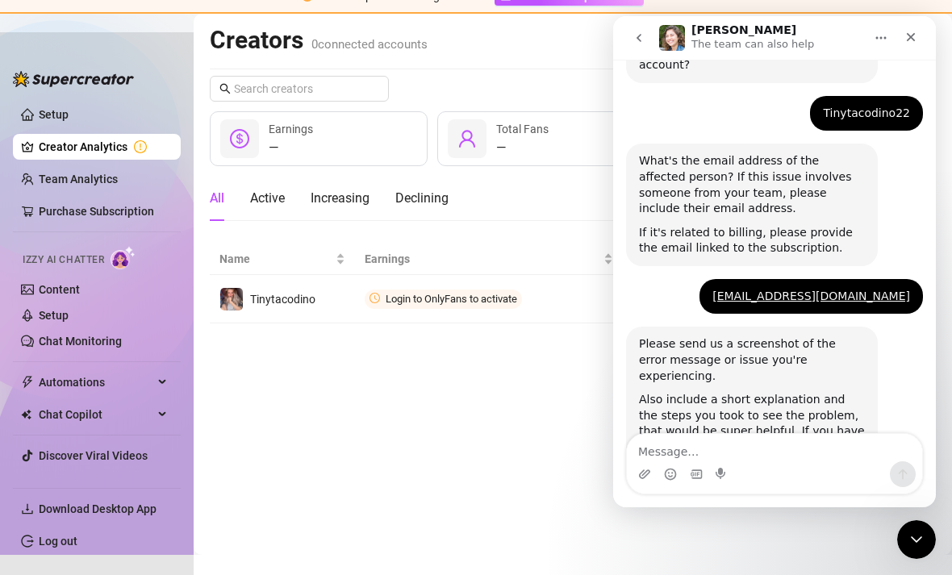
scroll to position [1021, 0]
click at [452, 48] on button "go back" at bounding box center [639, 38] width 31 height 31
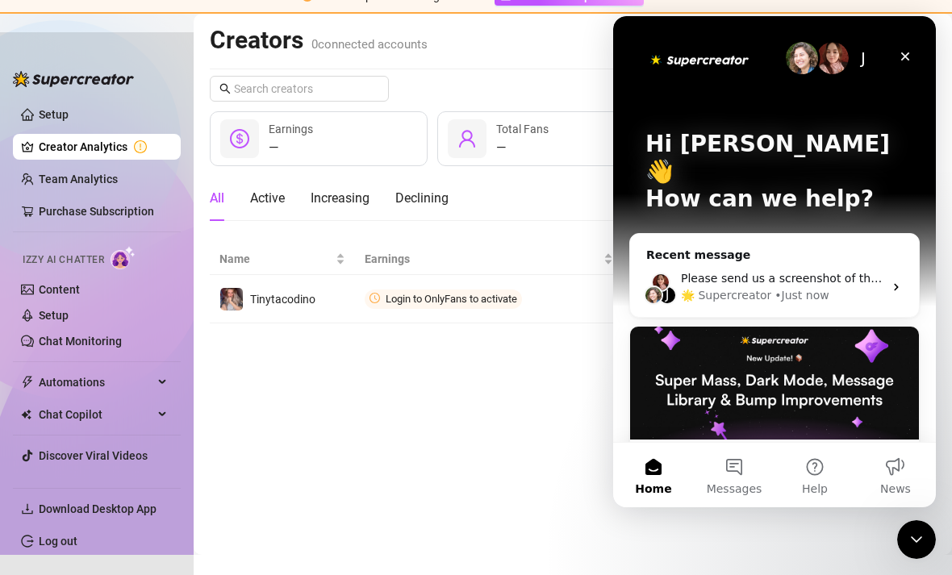
click at [452, 49] on div "Close" at bounding box center [905, 56] width 29 height 29
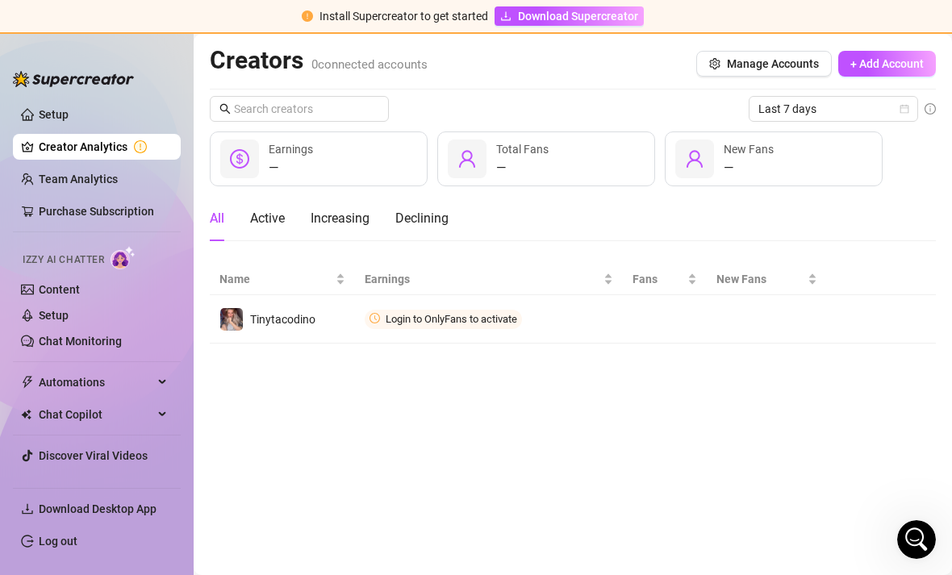
click at [452, 529] on div "Open Intercom Messenger" at bounding box center [916, 539] width 53 height 53
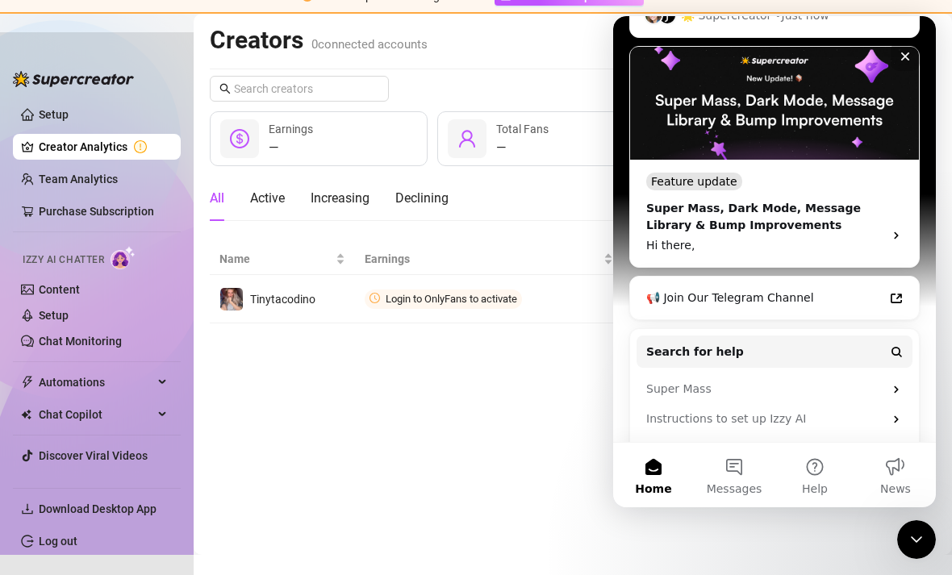
scroll to position [286, 0]
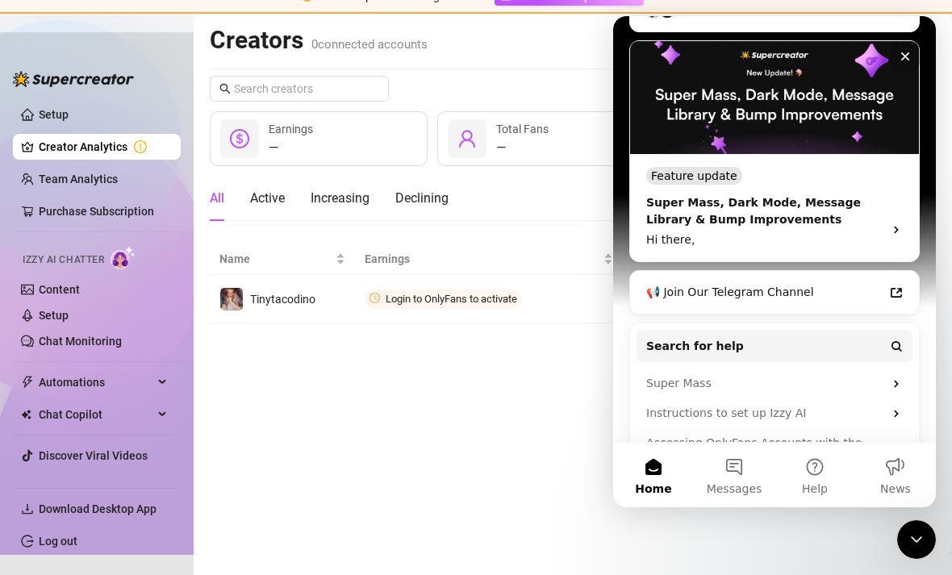
click at [452, 471] on button "Messages" at bounding box center [734, 475] width 81 height 65
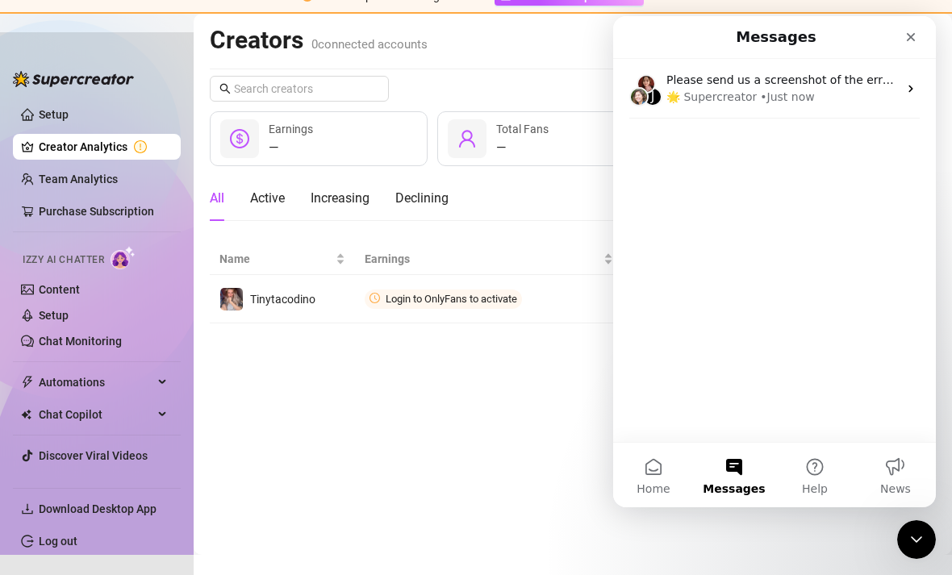
click at [452, 481] on button "Help" at bounding box center [815, 475] width 81 height 65
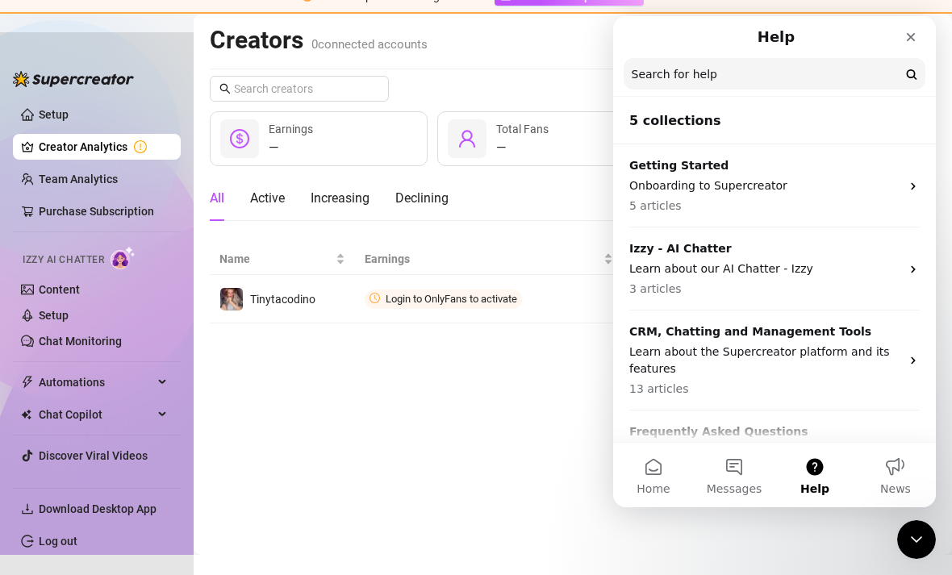
click at [452, 171] on p "Getting Started" at bounding box center [764, 165] width 271 height 17
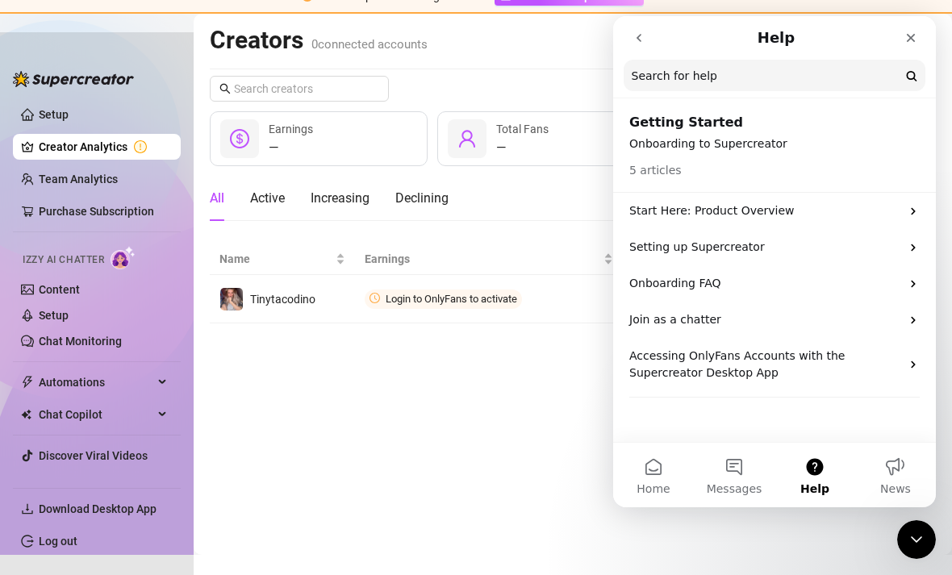
click at [452, 213] on div "Start Here: Product Overview" at bounding box center [774, 211] width 323 height 36
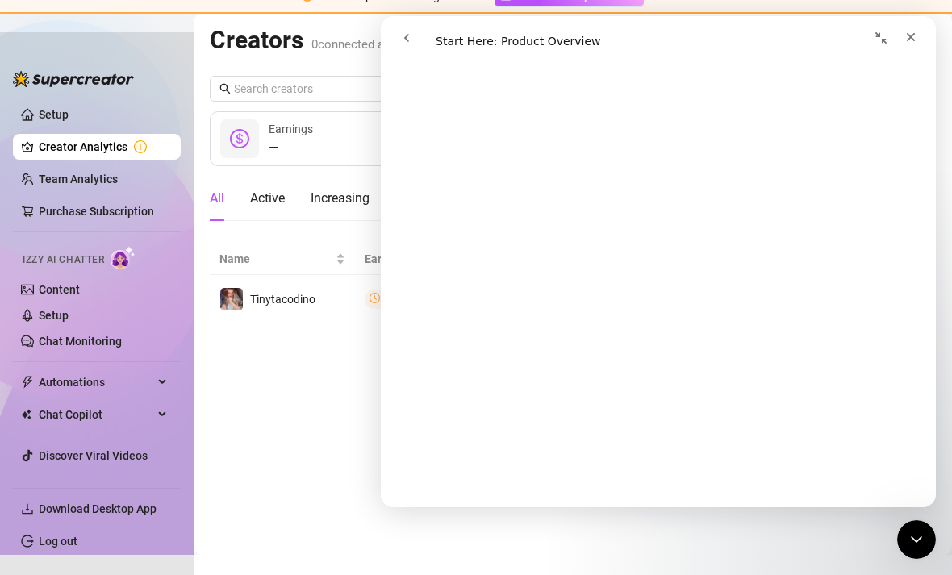
scroll to position [1155, 0]
click at [411, 39] on icon "go back" at bounding box center [406, 37] width 13 height 13
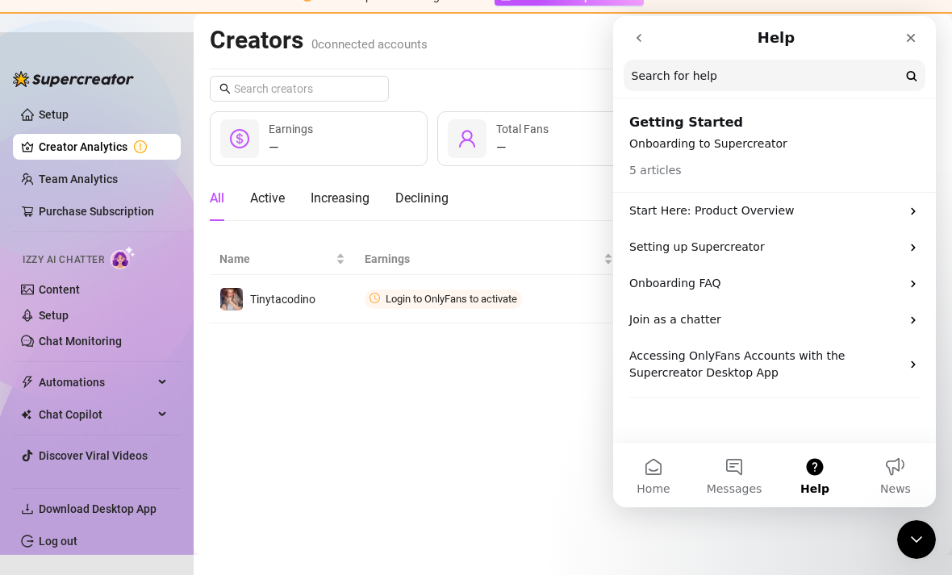
click at [452, 253] on p "Setting up Supercreator" at bounding box center [764, 247] width 271 height 17
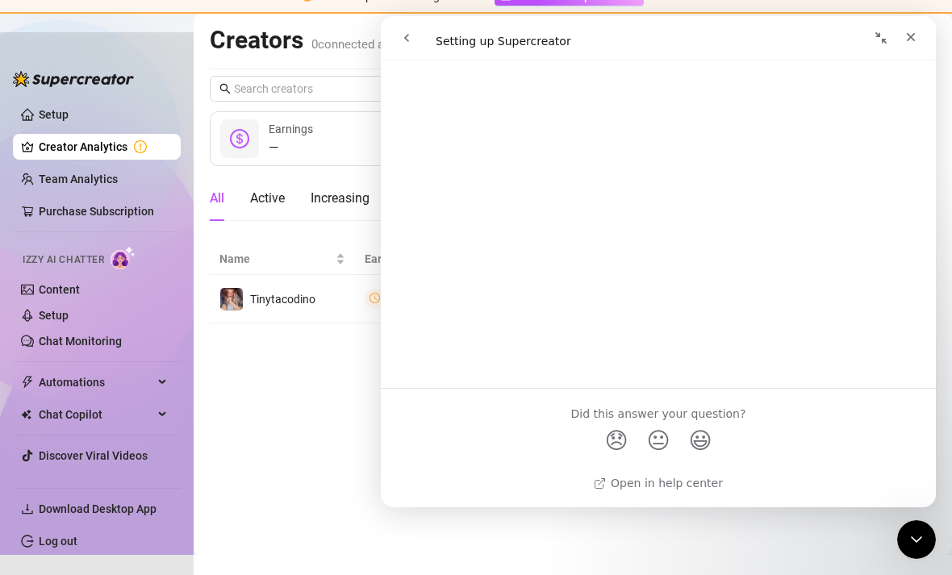
scroll to position [761, 0]
click at [452, 36] on div "Close" at bounding box center [910, 37] width 29 height 29
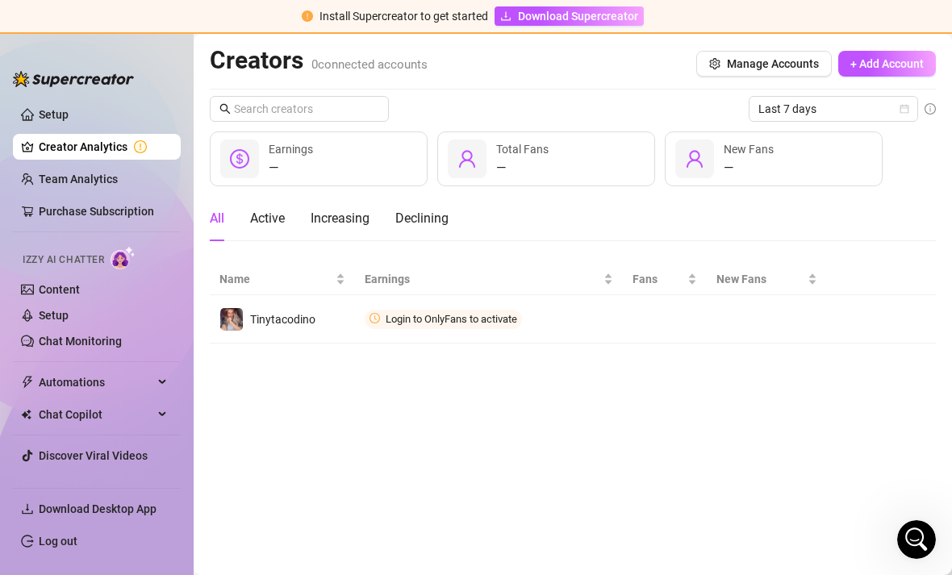
scroll to position [20, 0]
click at [0, 0] on span "Connect" at bounding box center [0, 0] width 0 height 0
